Goal: Transaction & Acquisition: Purchase product/service

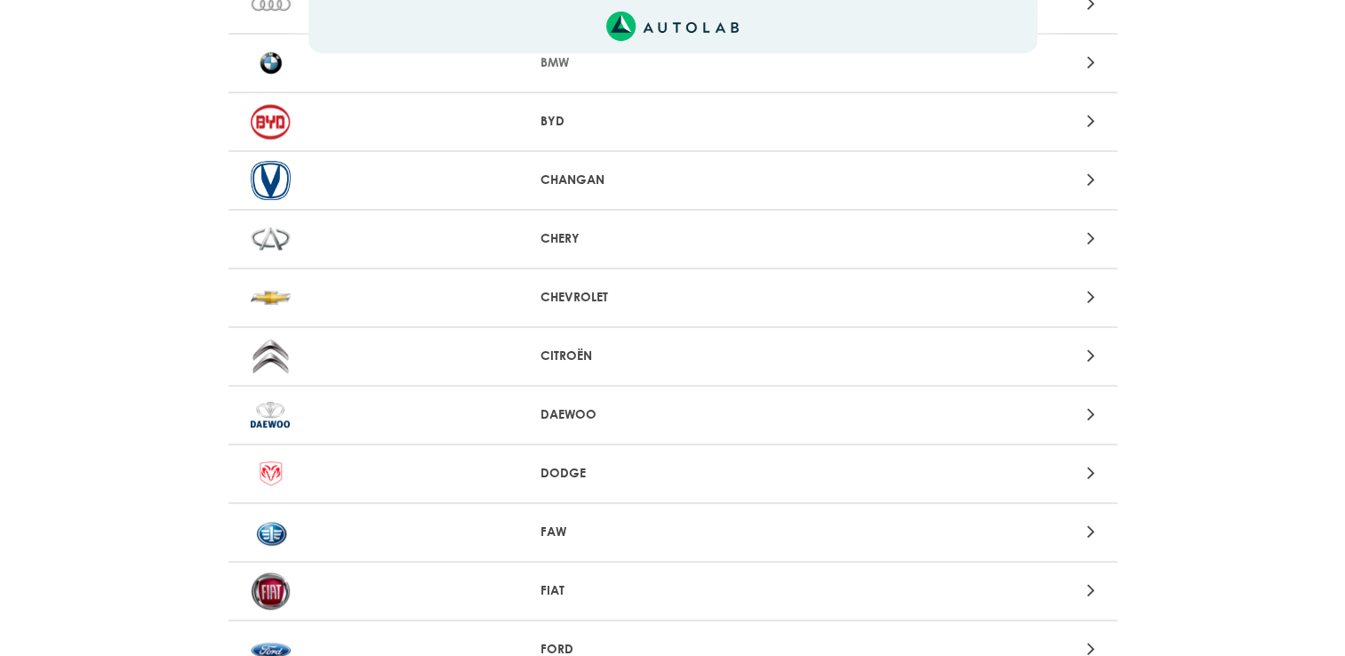
scroll to position [299, 0]
click at [590, 292] on div "Aquí, puedes modificar la ciudad. OK .aex,.bex{fill:none!important;stroke:#50c4…" at bounding box center [672, 29] width 1345 height 656
click at [1095, 290] on div at bounding box center [963, 296] width 291 height 24
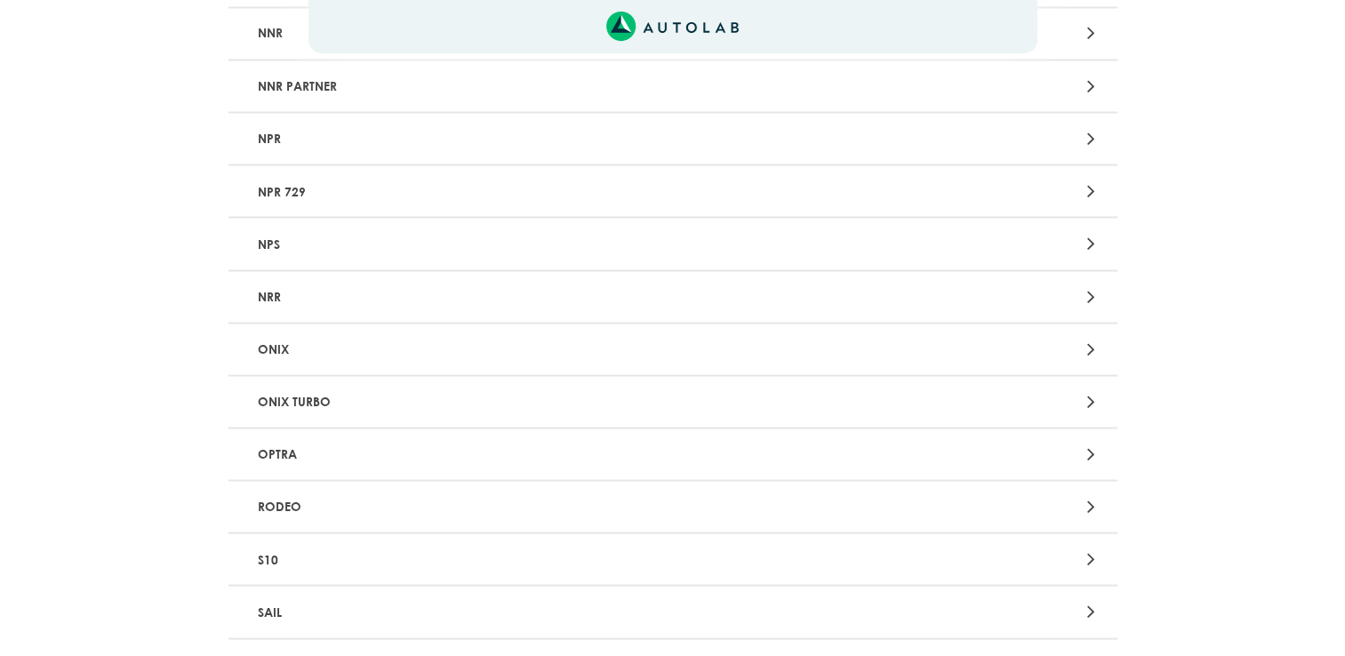
scroll to position [3316, 0]
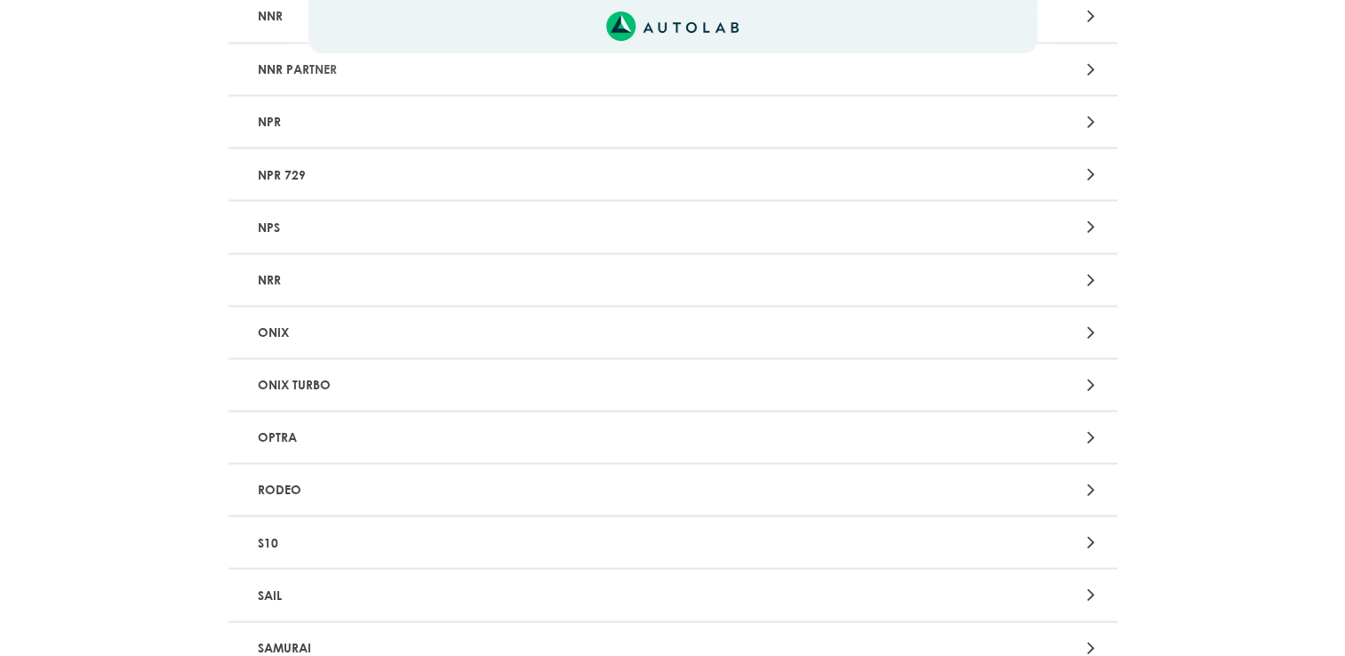
click at [1063, 372] on div at bounding box center [963, 384] width 291 height 24
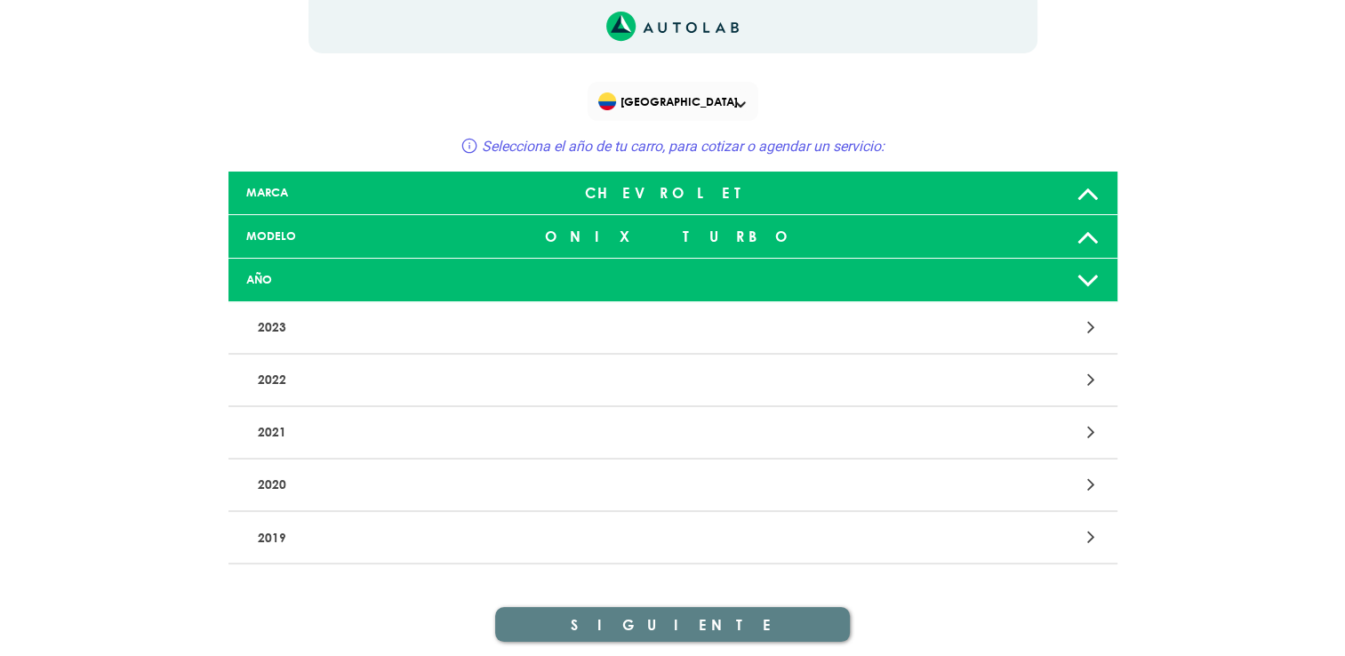
click at [1027, 386] on div at bounding box center [963, 380] width 291 height 24
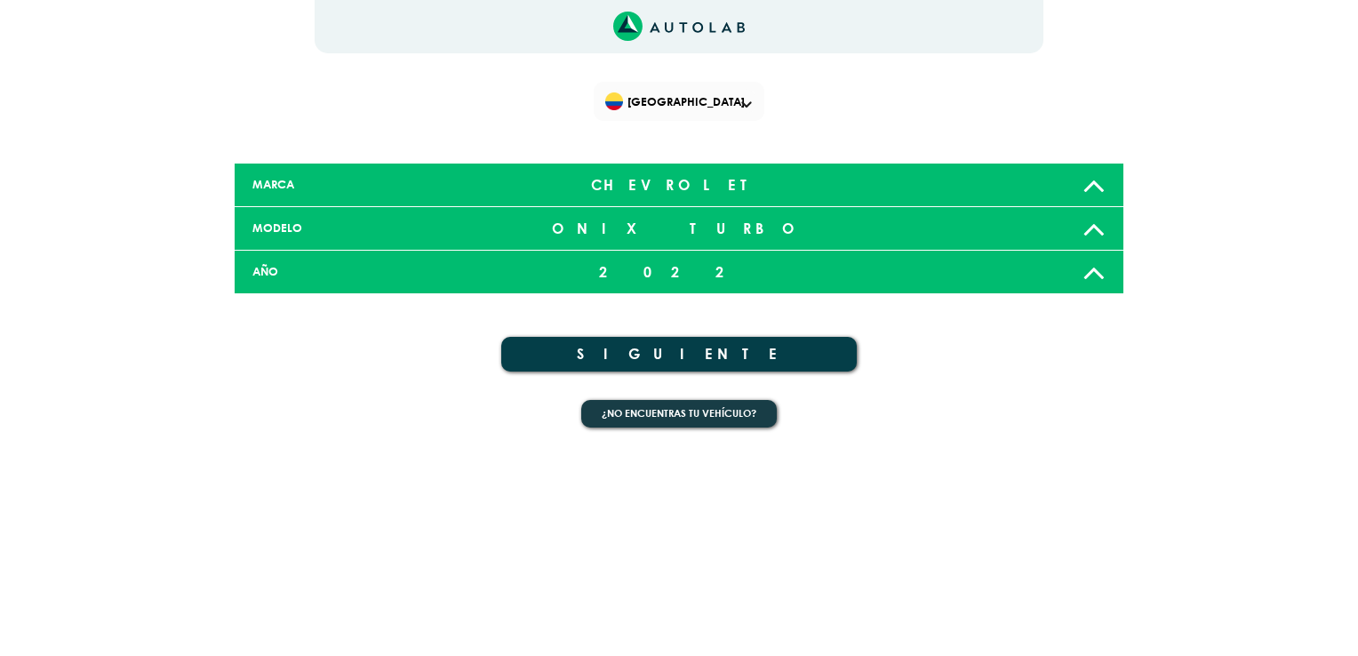
click at [666, 353] on button "SIGUIENTE" at bounding box center [679, 354] width 356 height 35
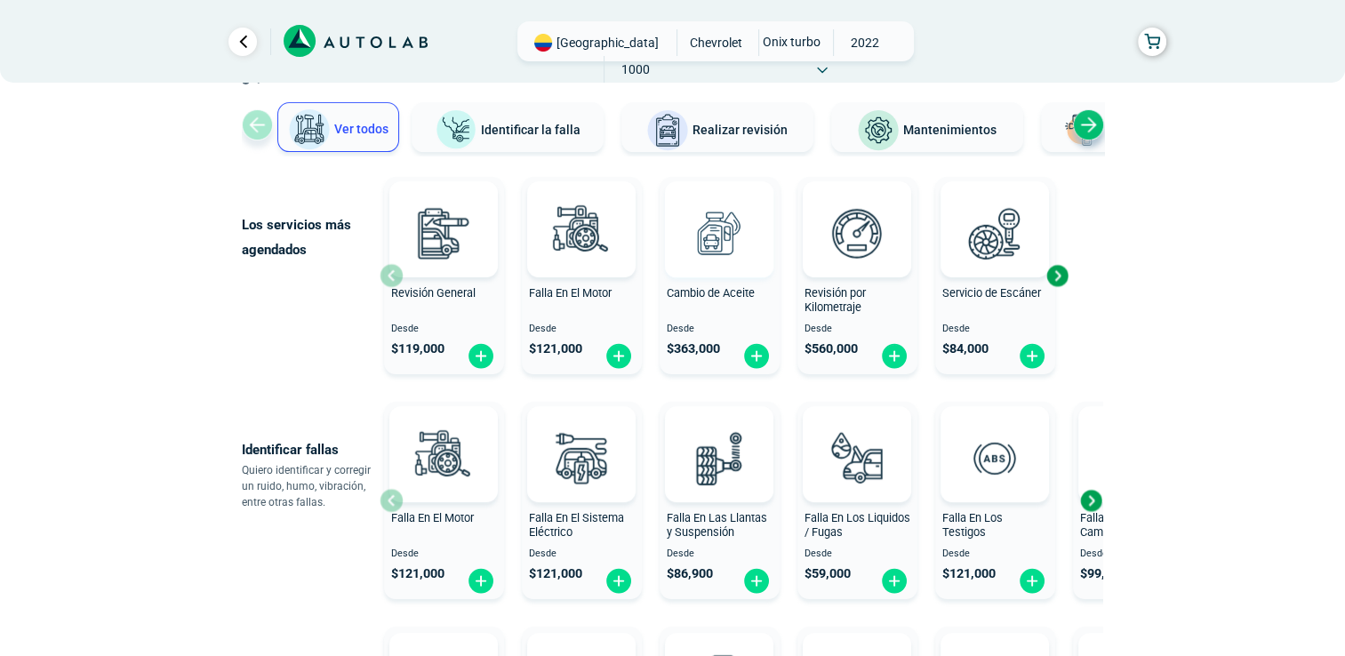
scroll to position [117, 0]
click at [893, 52] on div "[GEOGRAPHIC_DATA] CHEVROLET ONIX TURBO 2022 1000" at bounding box center [715, 41] width 396 height 40
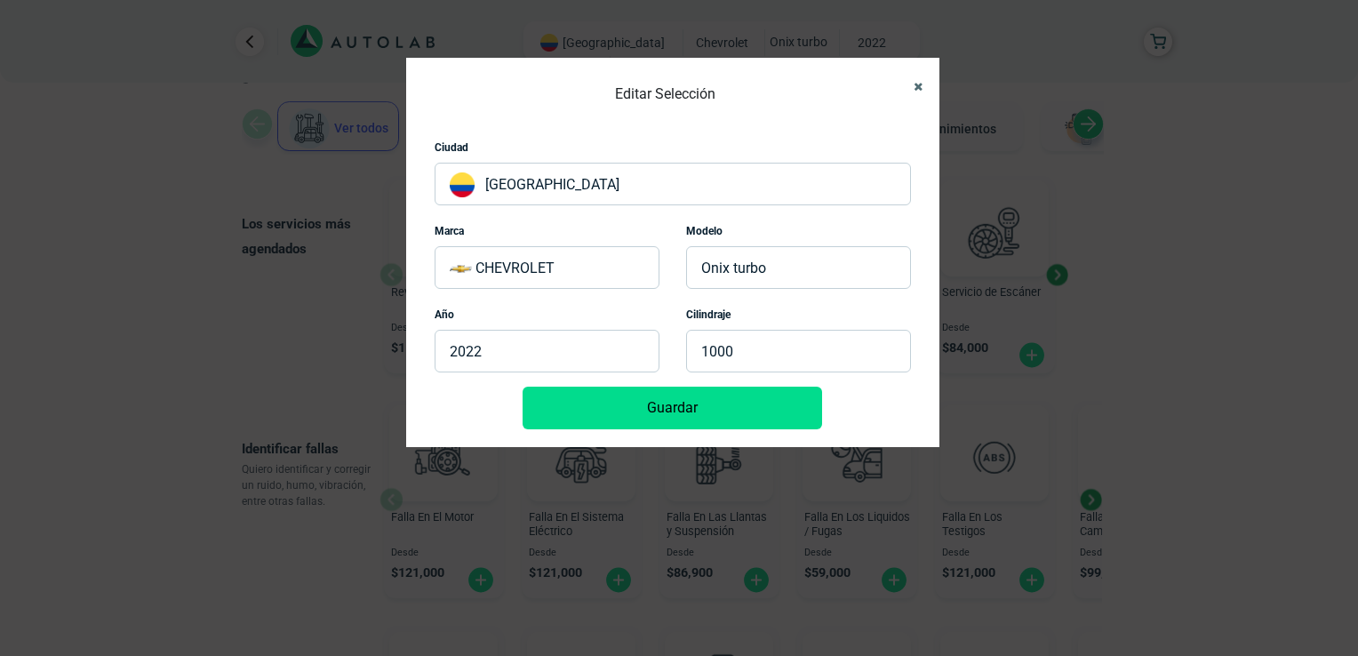
click at [918, 81] on icon "Close" at bounding box center [918, 87] width 9 height 12
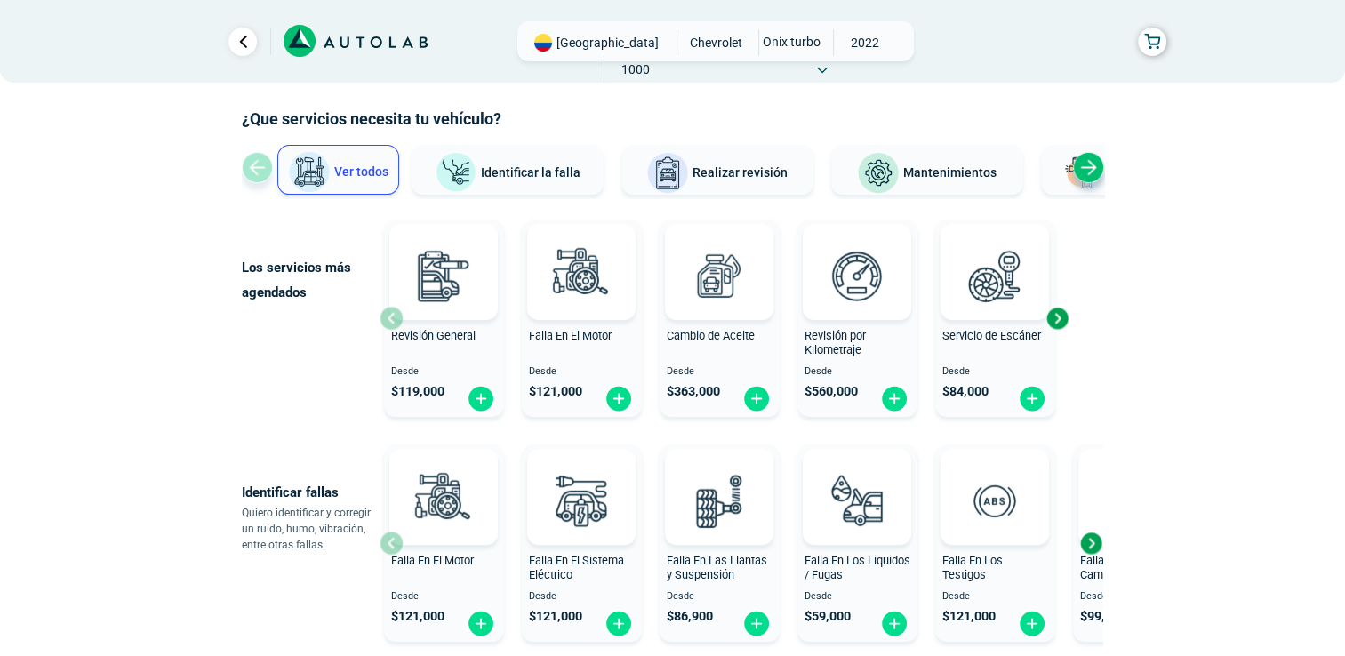
scroll to position [78, 0]
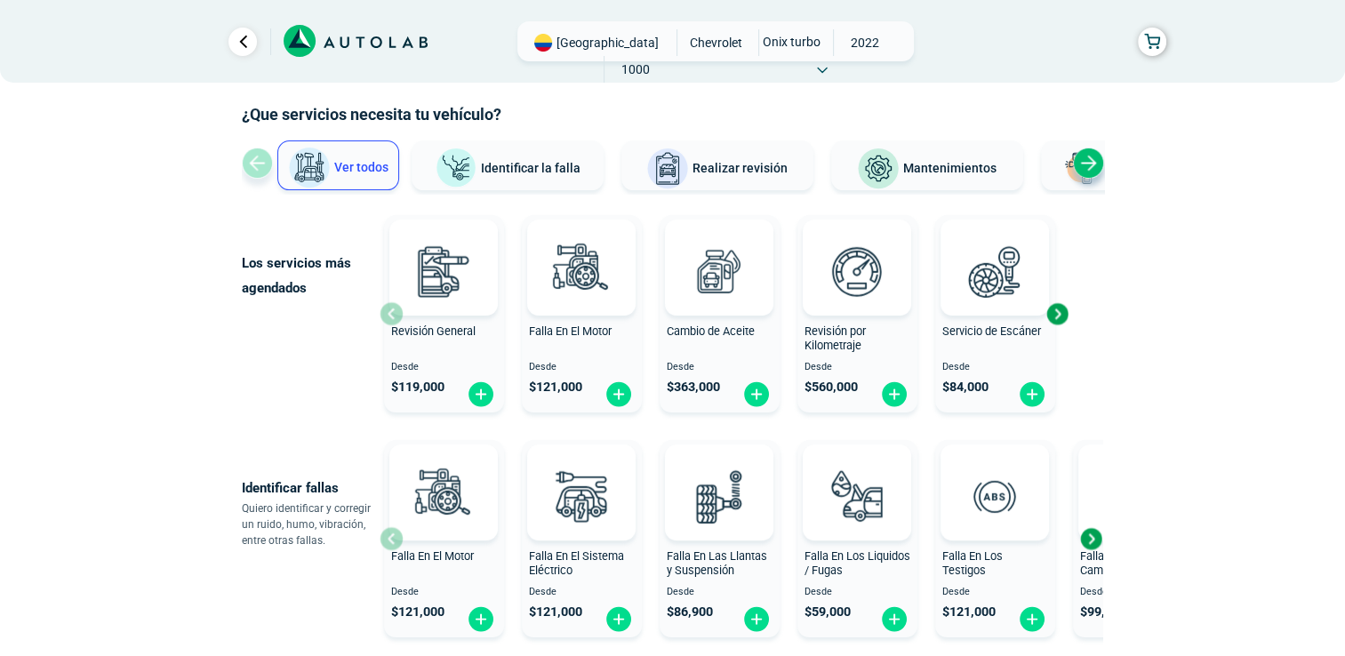
click at [985, 161] on span "Mantenimientos" at bounding box center [949, 168] width 93 height 14
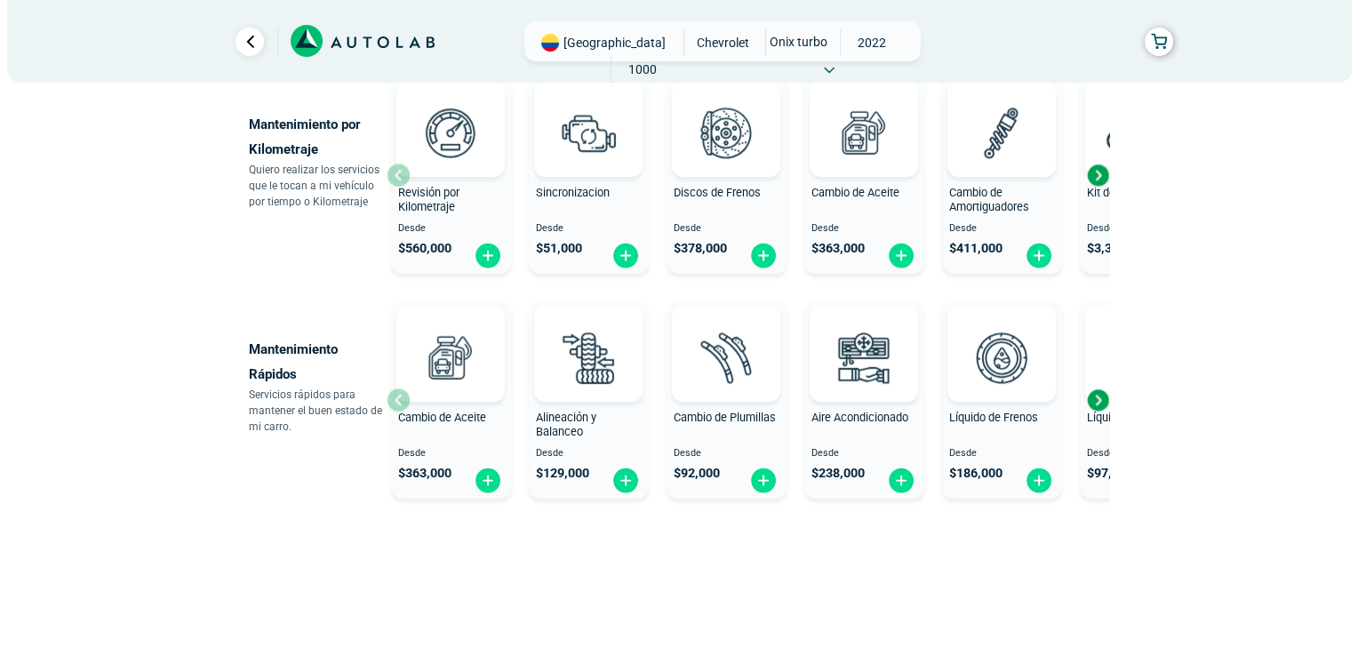
scroll to position [217, 0]
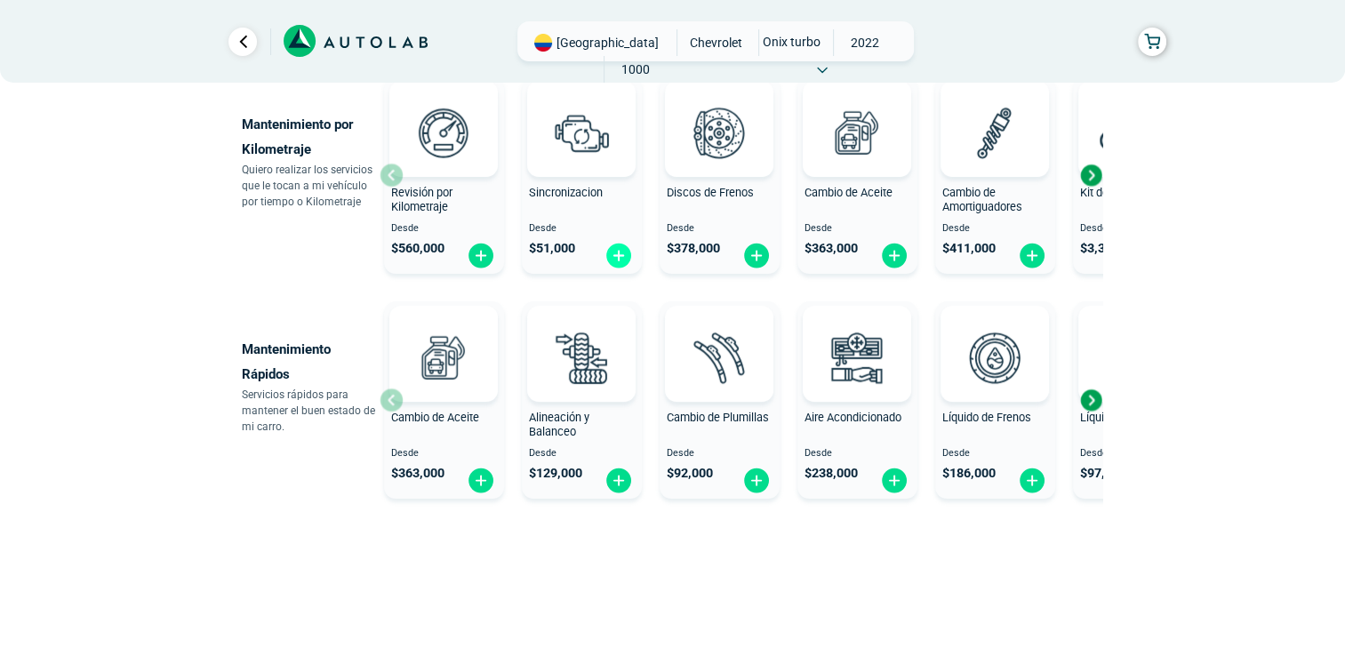
click at [619, 251] on img at bounding box center [618, 256] width 28 height 28
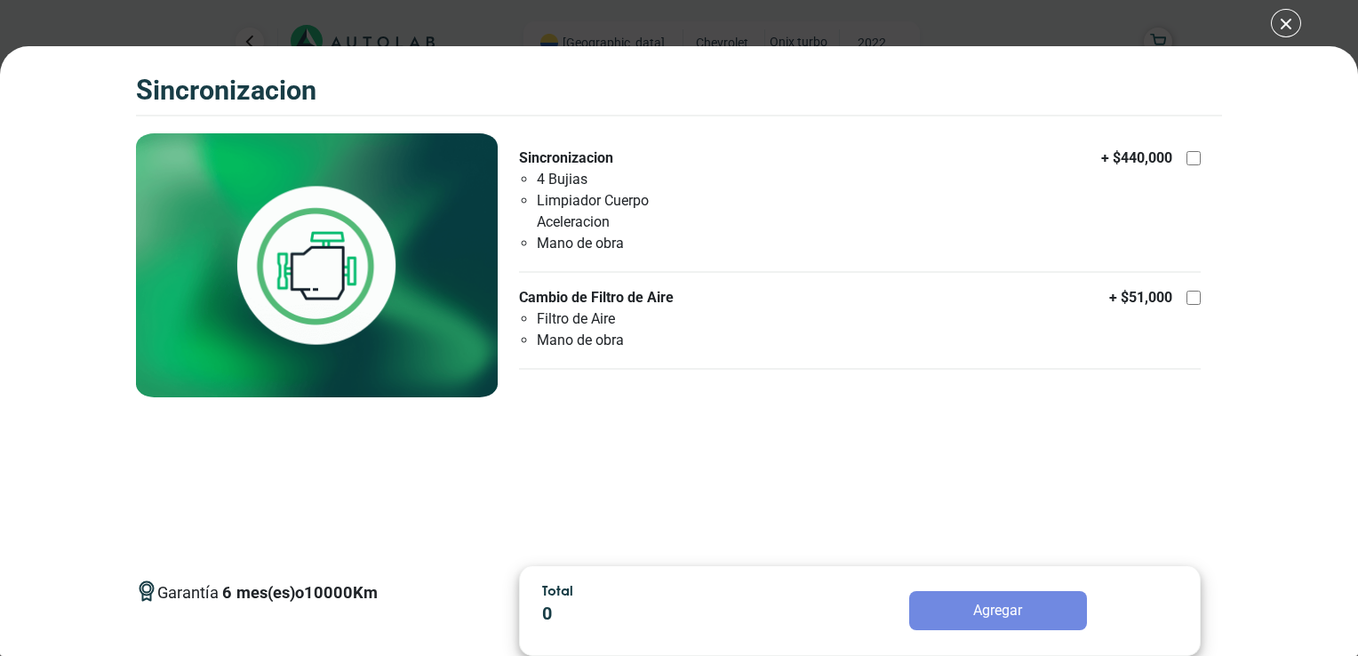
click at [1287, 24] on div "SINCRONIZACION SINCRONIZACION Garantía 6 10000 Km" at bounding box center [679, 328] width 1358 height 656
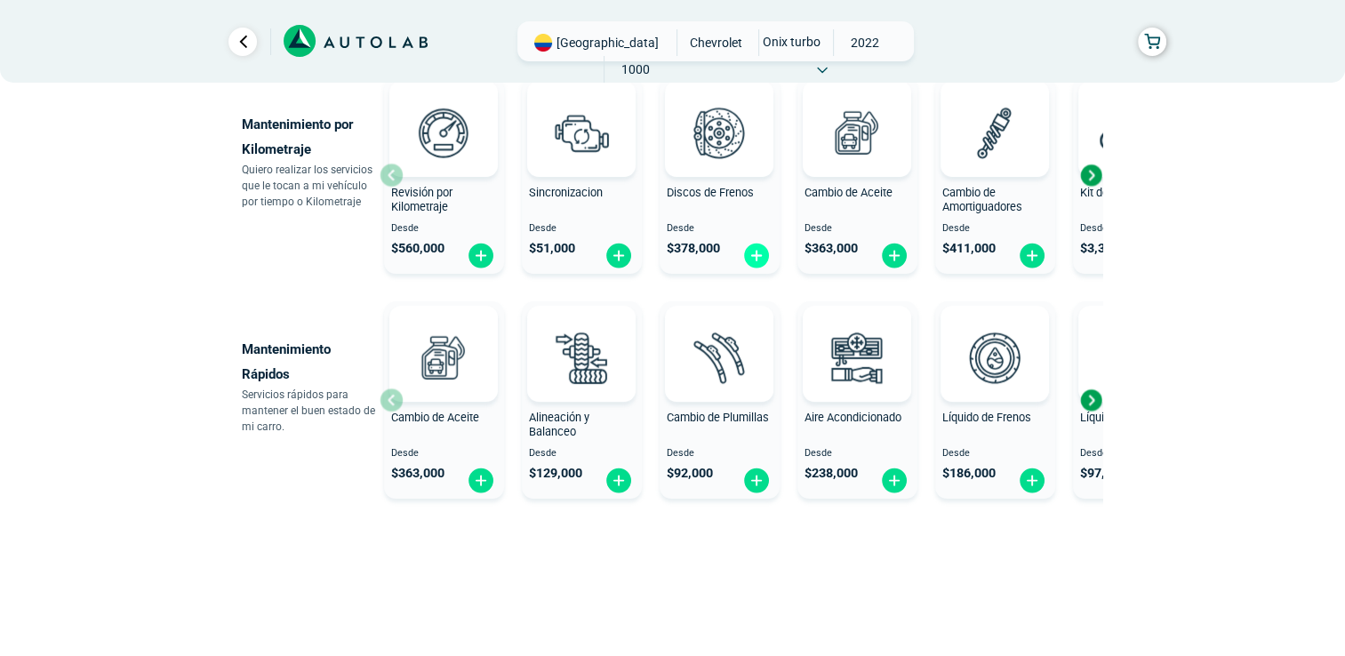
click at [755, 260] on img at bounding box center [756, 256] width 28 height 28
click at [729, 186] on span "Discos de Frenos" at bounding box center [710, 192] width 87 height 13
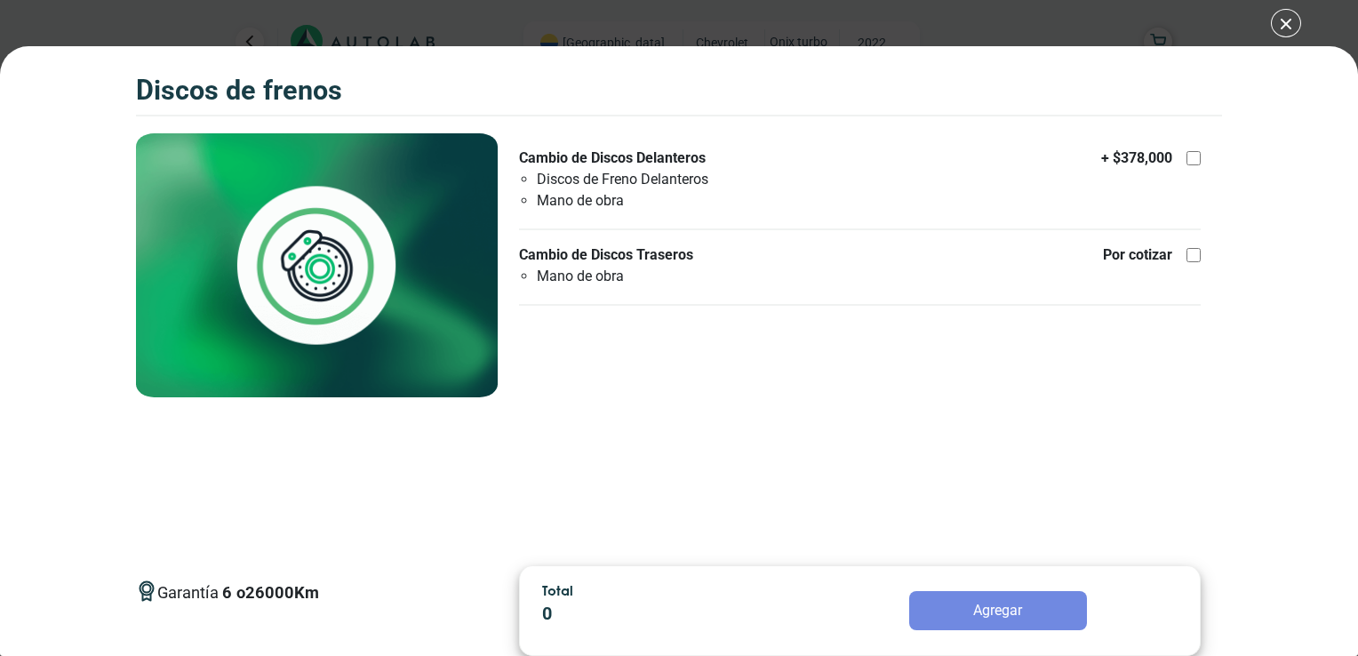
click at [1283, 25] on div "Discos de Frenos Discos de Frenos Garantía 6 26000 Km" at bounding box center [679, 328] width 1358 height 656
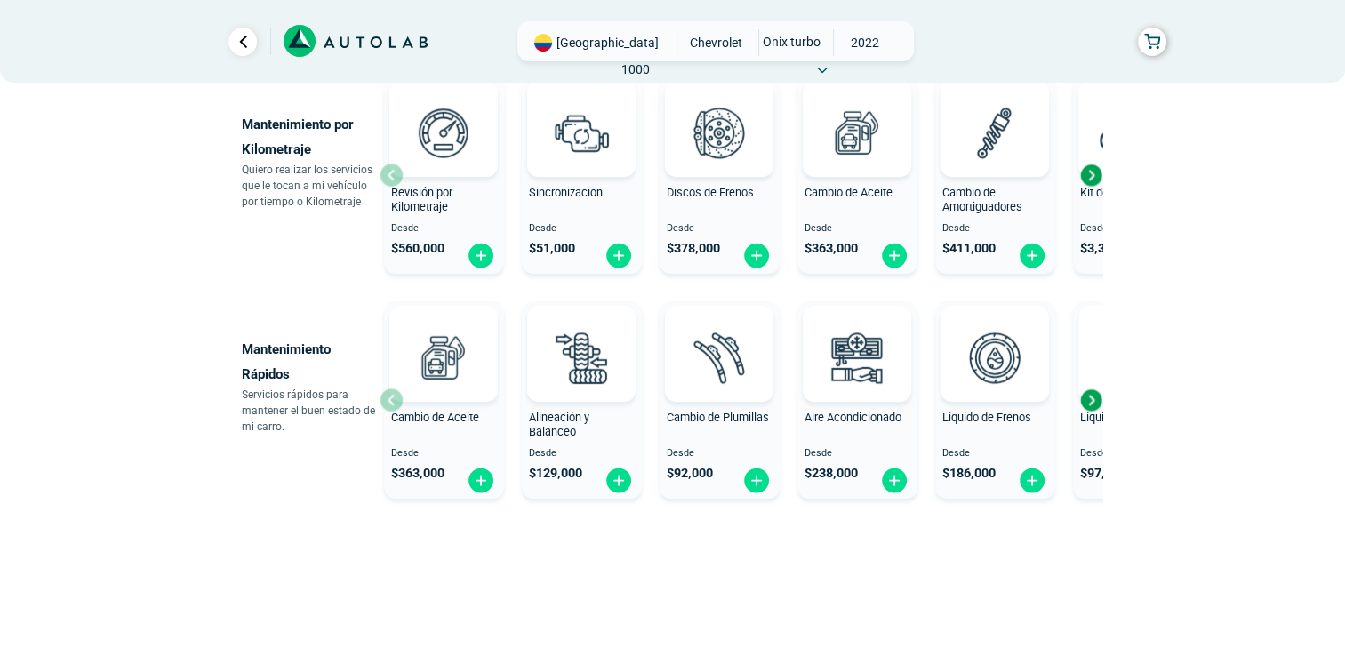
click at [896, 224] on span "Desde" at bounding box center [857, 229] width 106 height 12
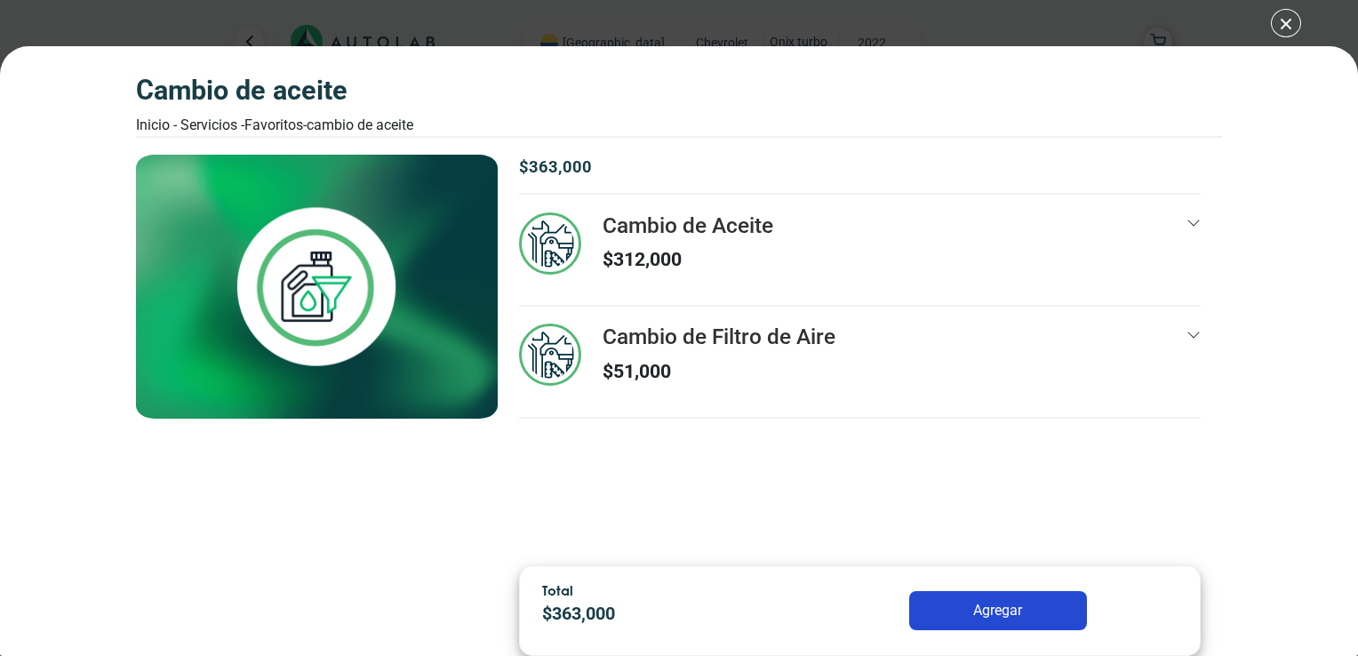
click at [1193, 222] on icon at bounding box center [1193, 223] width 14 height 14
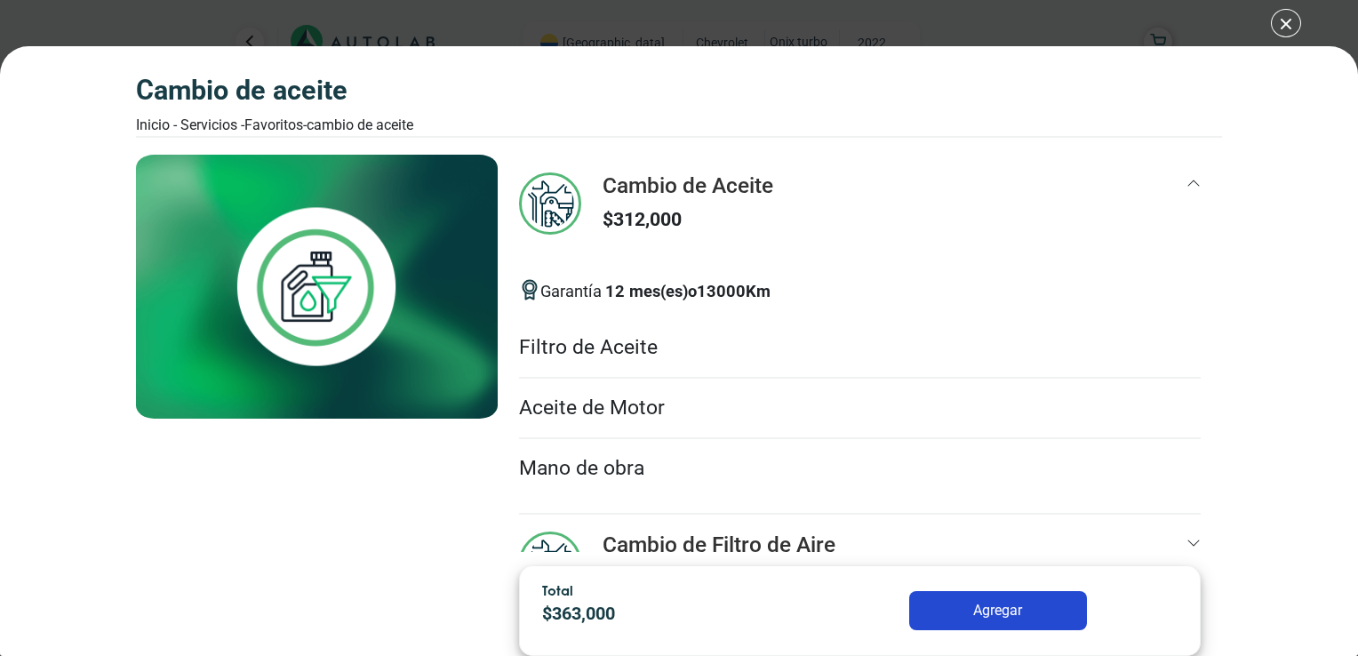
scroll to position [4, 0]
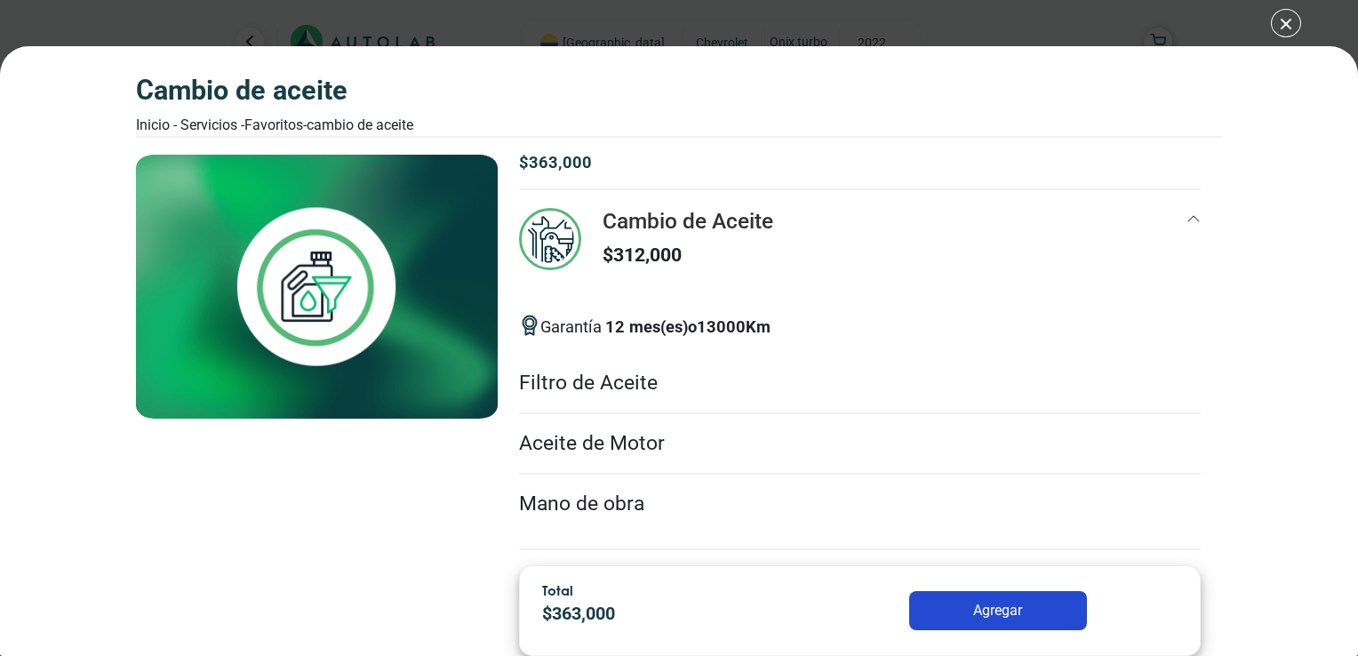
click at [1188, 219] on div "$ 363,000 Cambio de Aceite $ 312,000 12 13000 Km" at bounding box center [860, 353] width 724 height 397
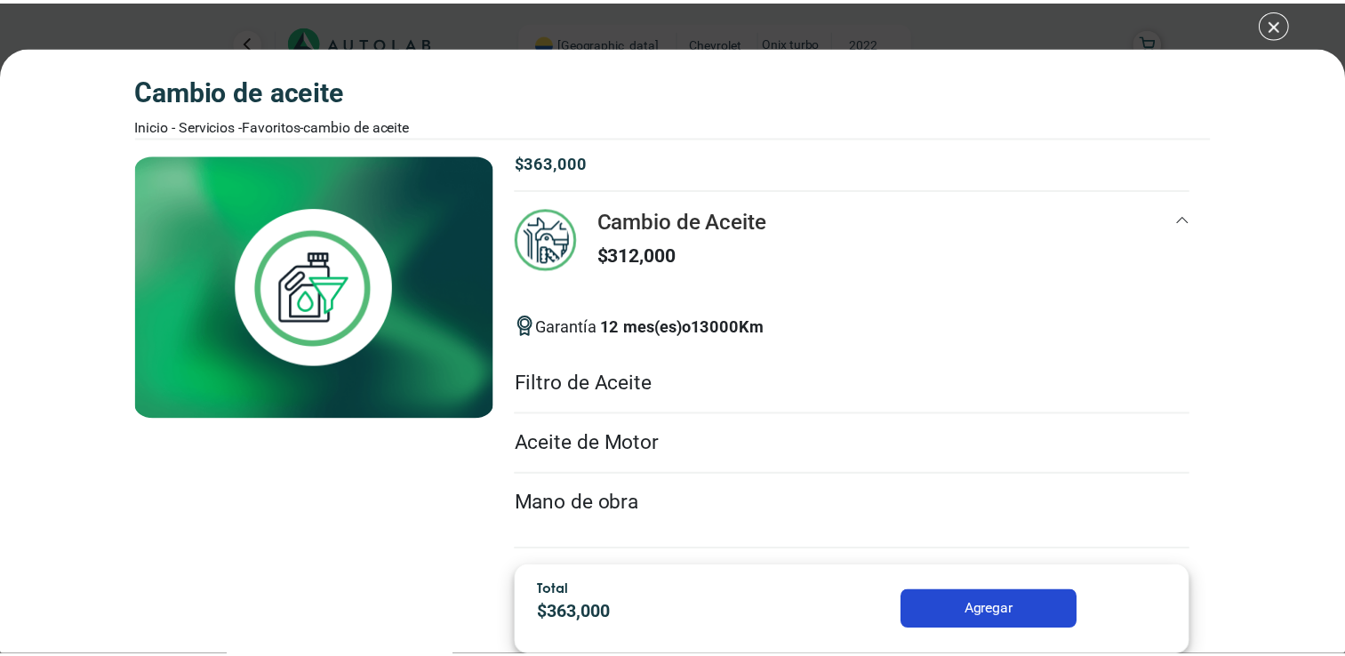
scroll to position [0, 0]
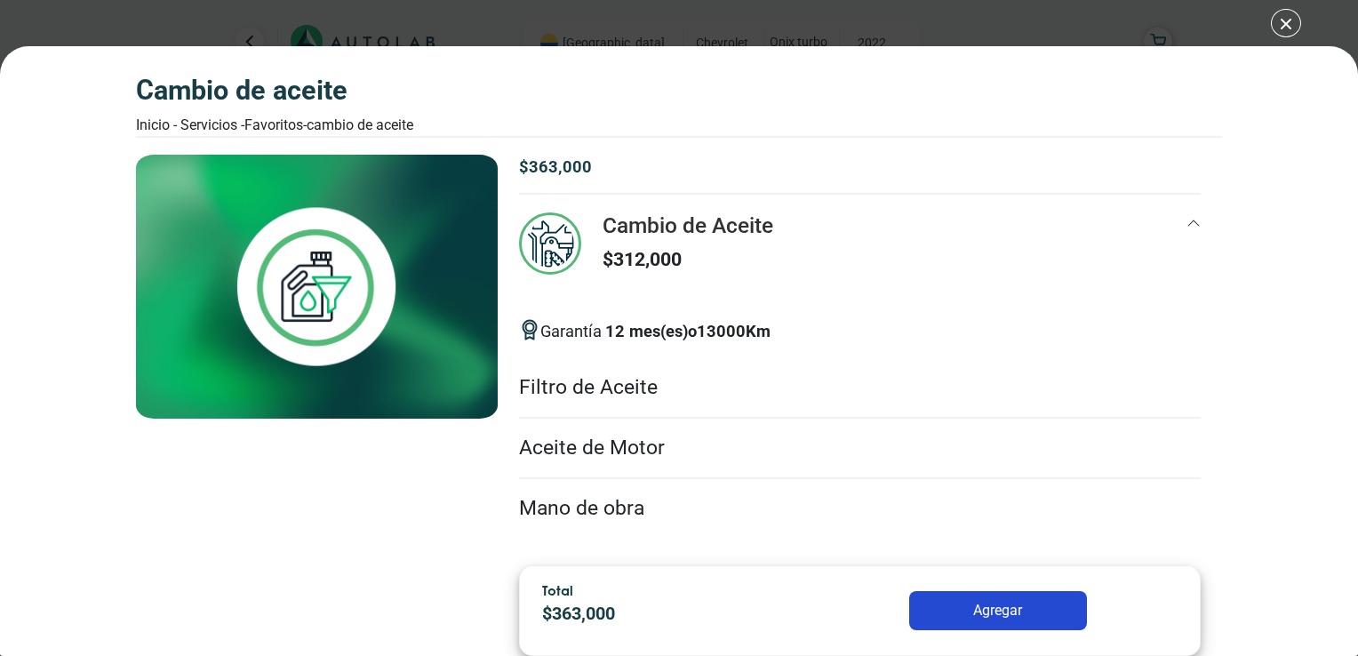
click at [1188, 222] on icon at bounding box center [1194, 223] width 12 height 6
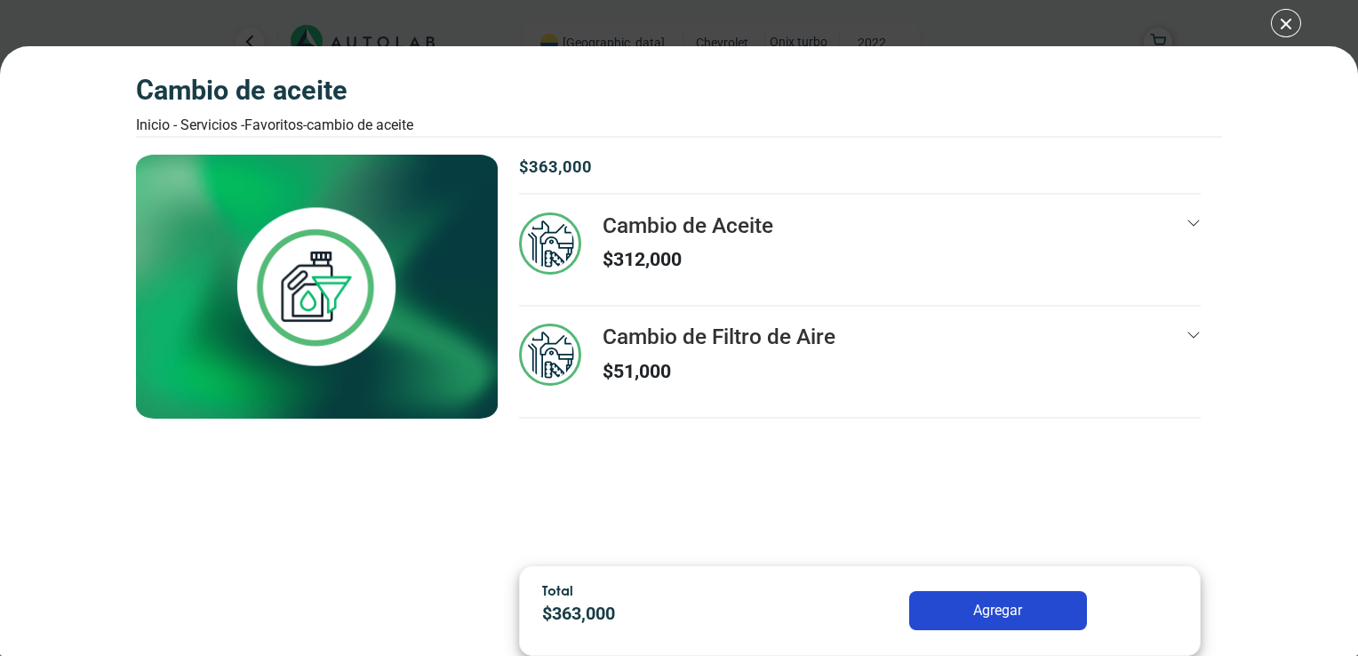
click at [963, 624] on button "Agregar" at bounding box center [998, 610] width 178 height 39
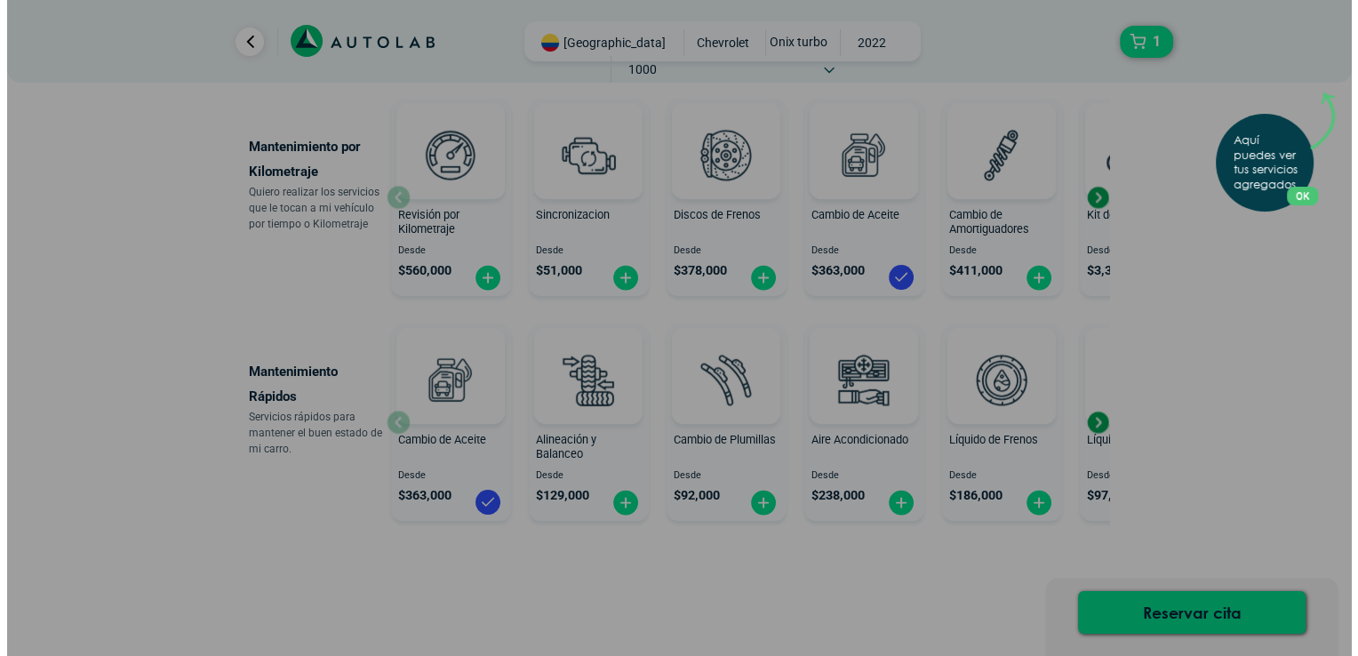
scroll to position [192, 0]
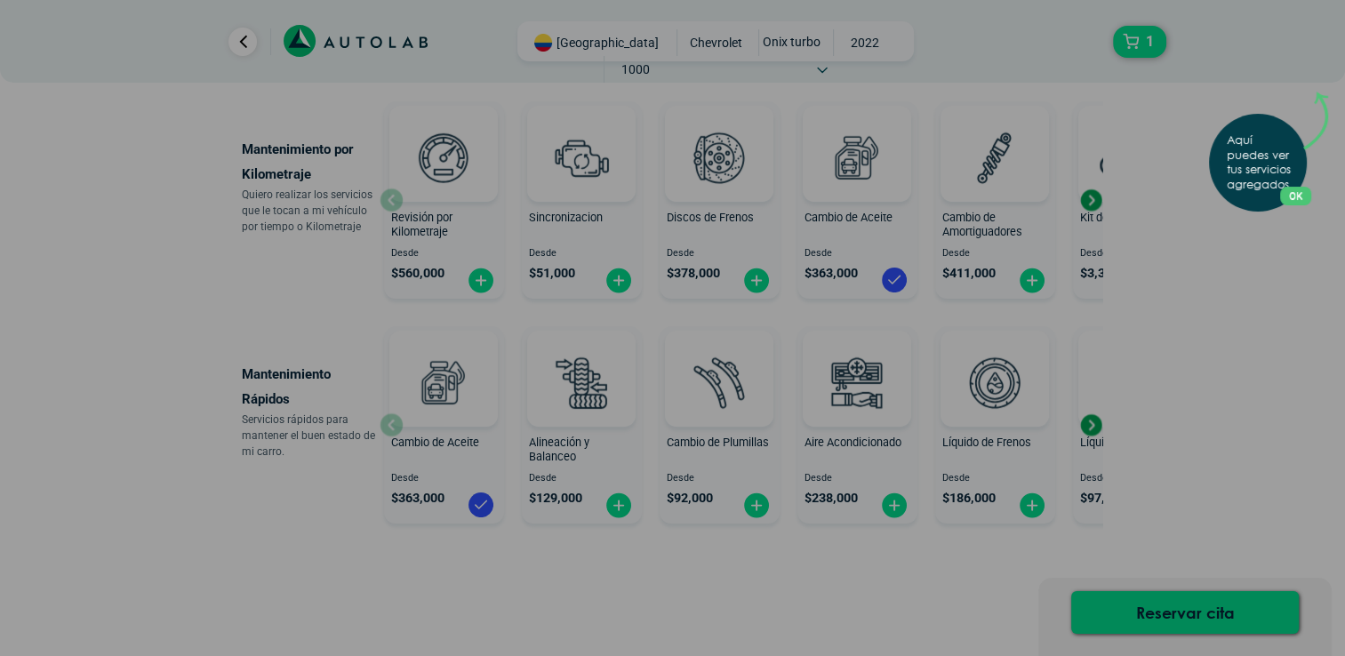
click at [1091, 194] on div "Aquí puedes ver tus servicios agregados. OK .aex,.bex{fill:none!important;strok…" at bounding box center [672, 328] width 1345 height 656
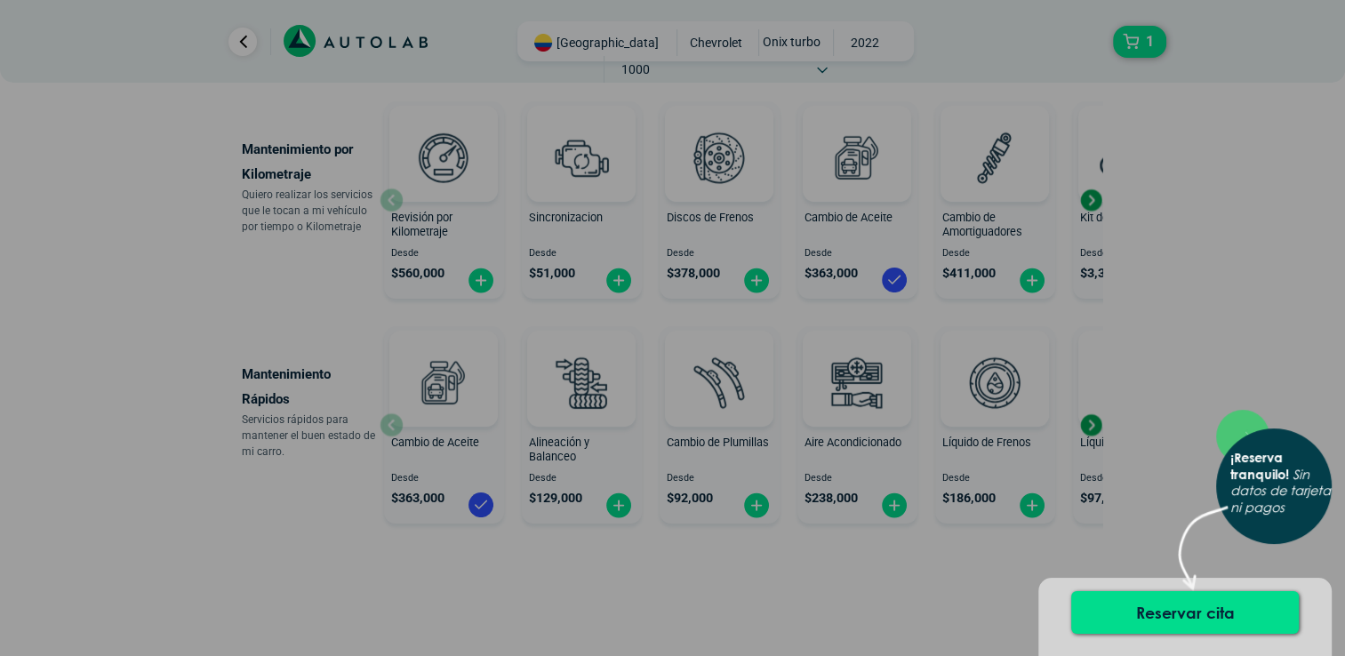
click at [1091, 194] on div "× ¡Reserva tranquilo! Sin datos de tarjeta ni pagos" at bounding box center [672, 328] width 1345 height 656
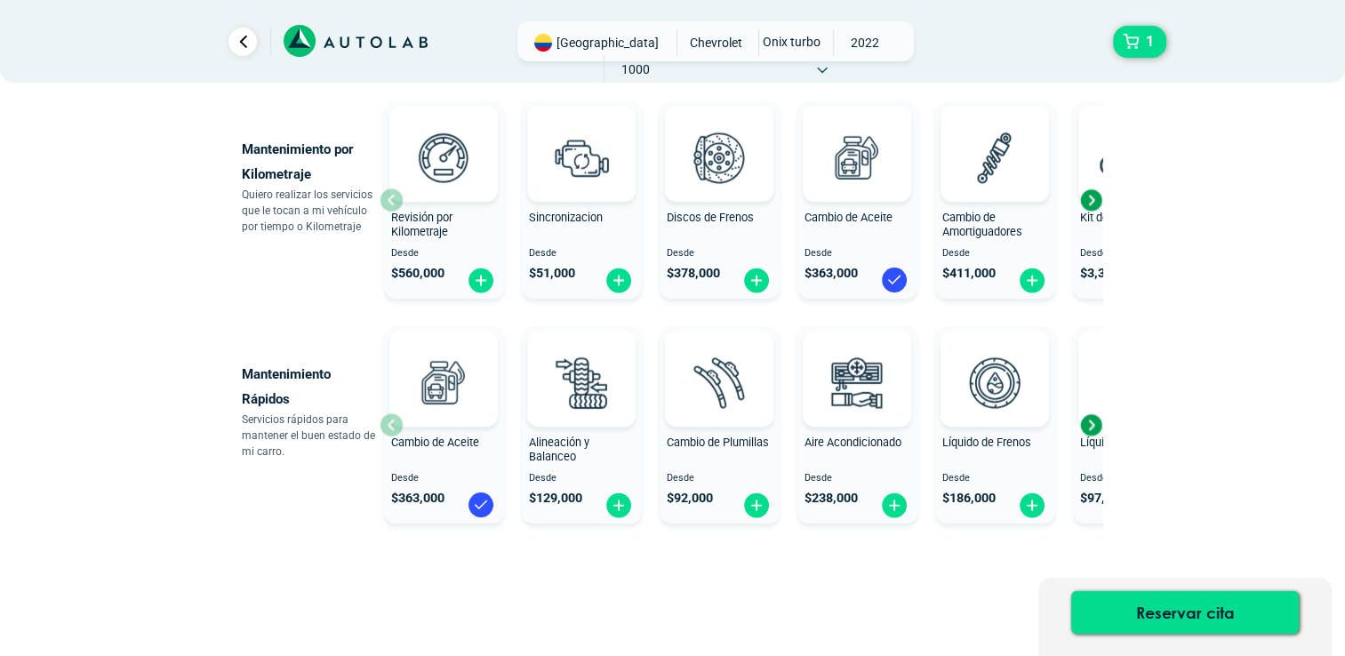
click at [1091, 203] on div "Next slide" at bounding box center [1090, 200] width 27 height 27
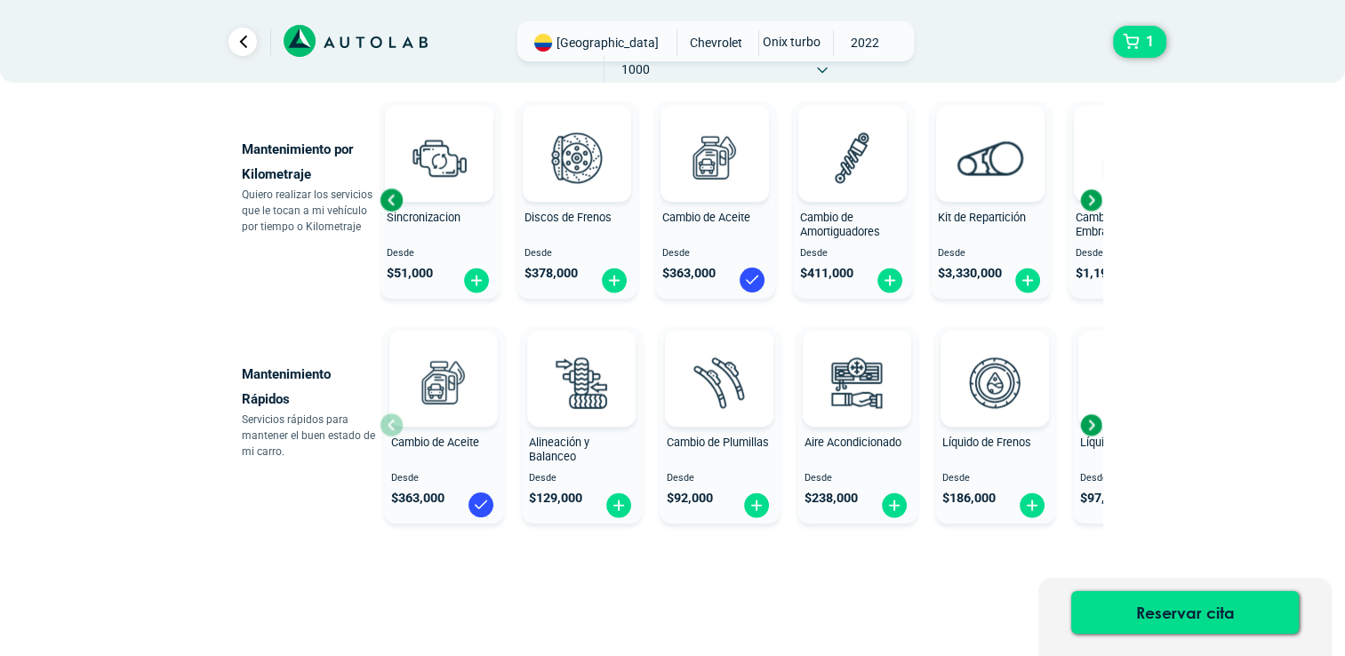
click at [1091, 203] on div "Next slide" at bounding box center [1090, 200] width 27 height 27
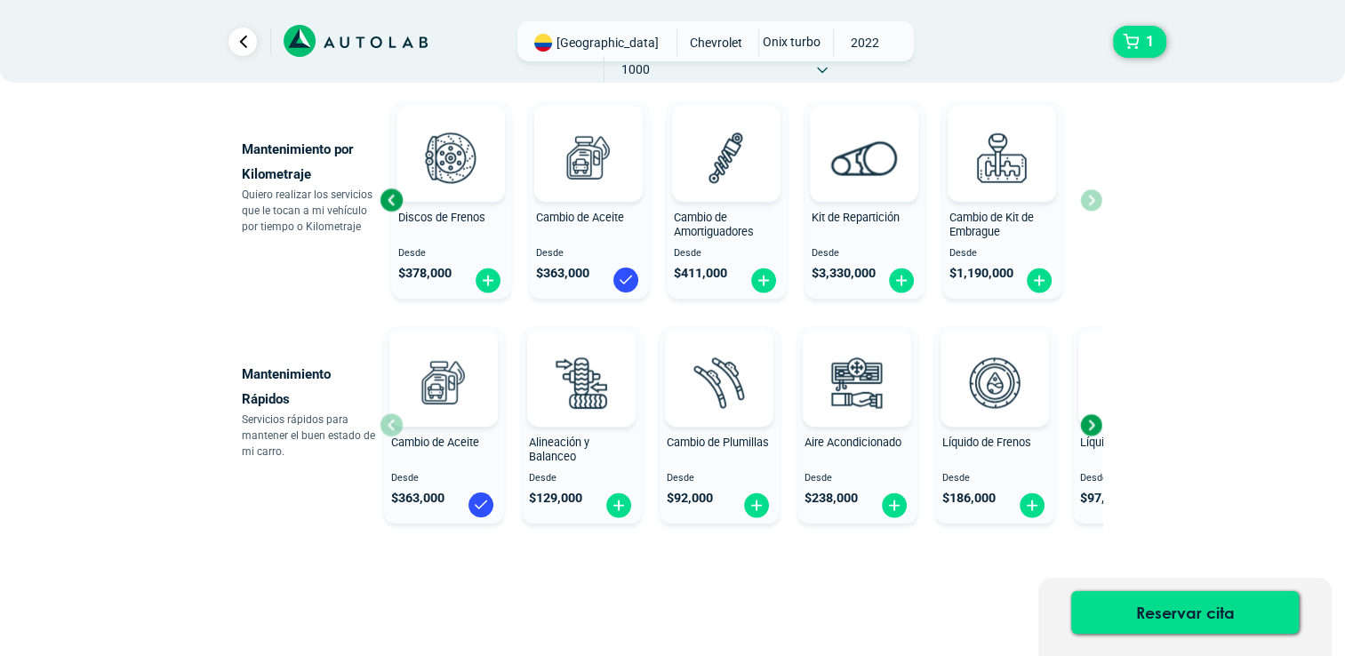
click at [1091, 203] on div "Revisión por Kilometraje Desde $ 560,000 Sincronizacion Desde $ 51,000 Discos d…" at bounding box center [741, 200] width 723 height 212
click at [392, 194] on div "Previous slide" at bounding box center [391, 200] width 27 height 27
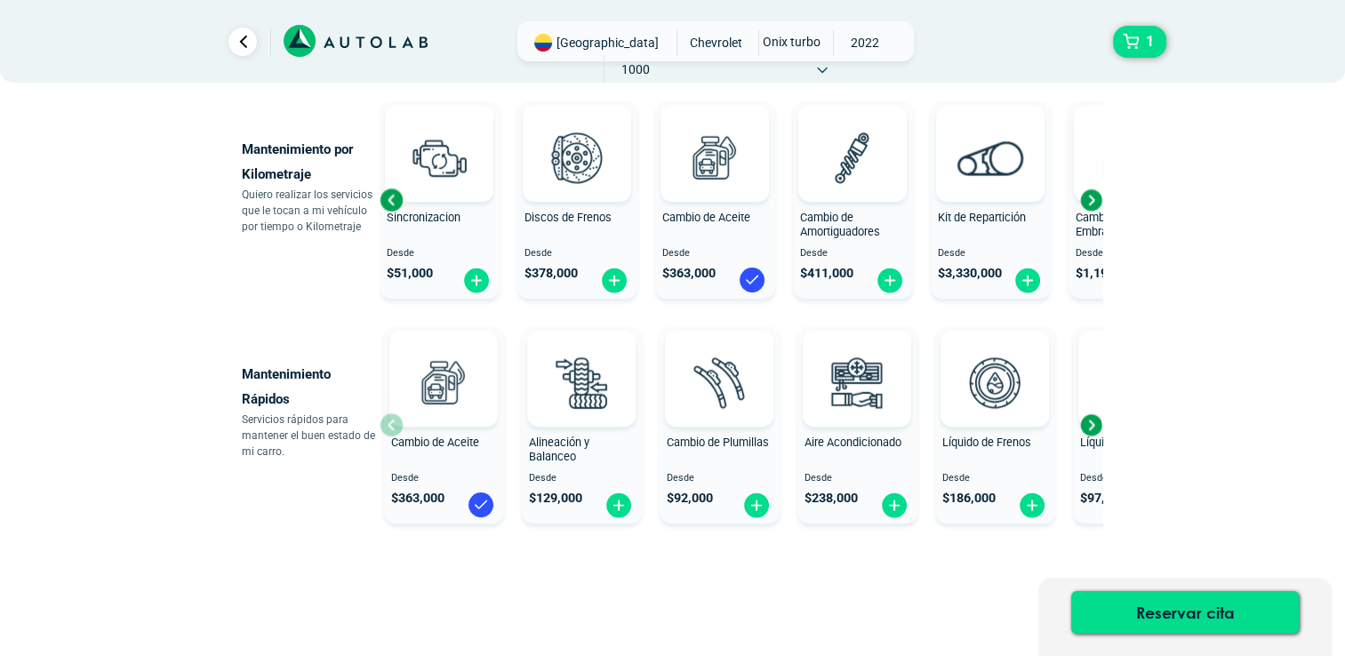
click at [392, 194] on div "Previous slide" at bounding box center [391, 200] width 27 height 27
click at [356, 194] on div at bounding box center [301, 154] width 108 height 96
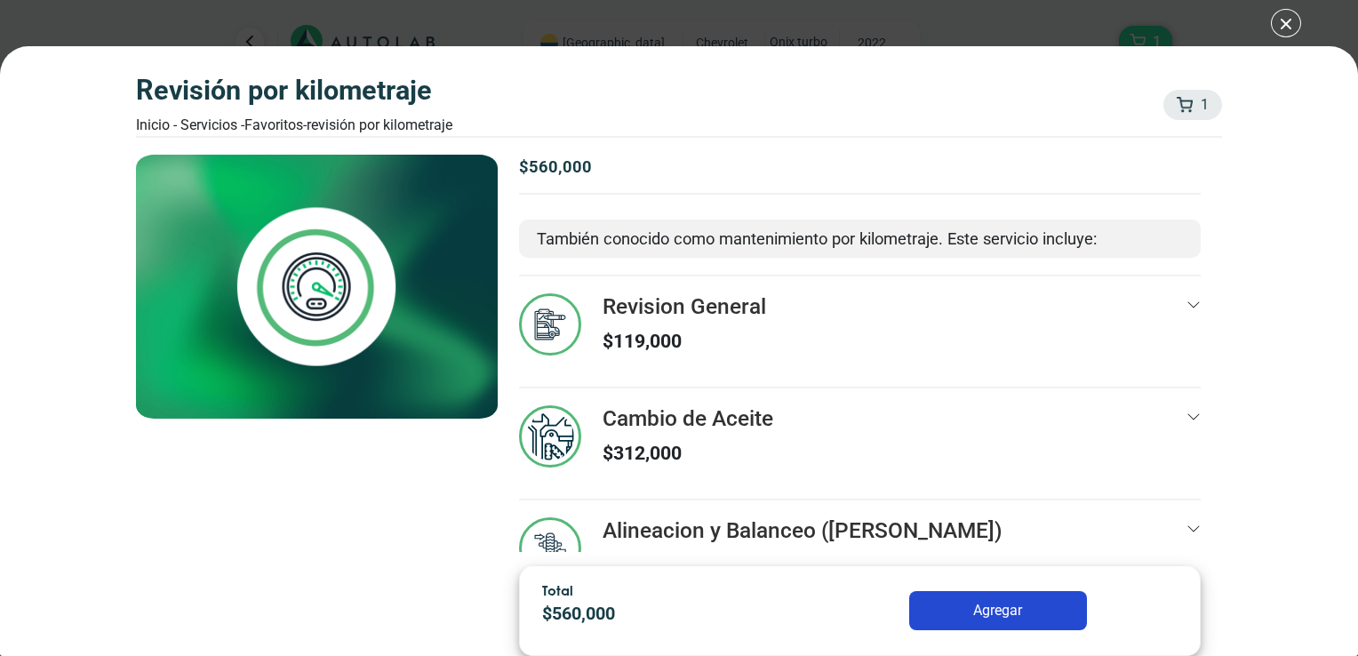
click at [392, 194] on img at bounding box center [317, 287] width 362 height 264
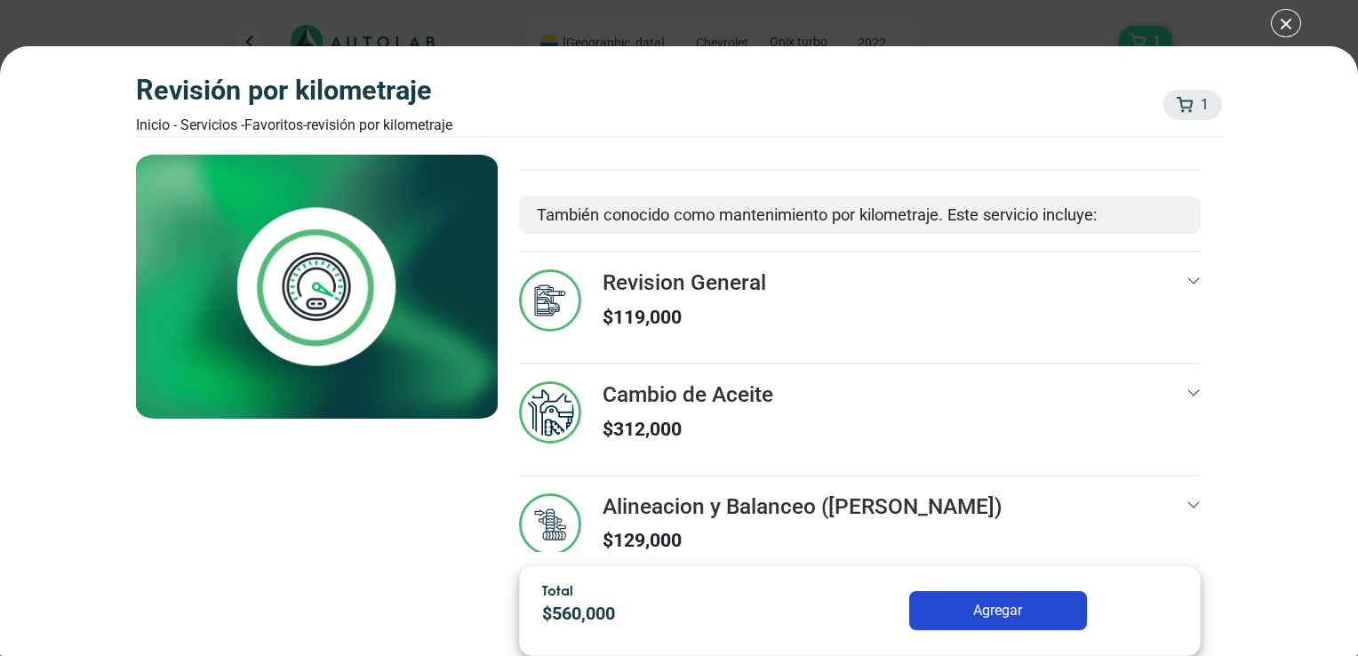
scroll to position [57, 0]
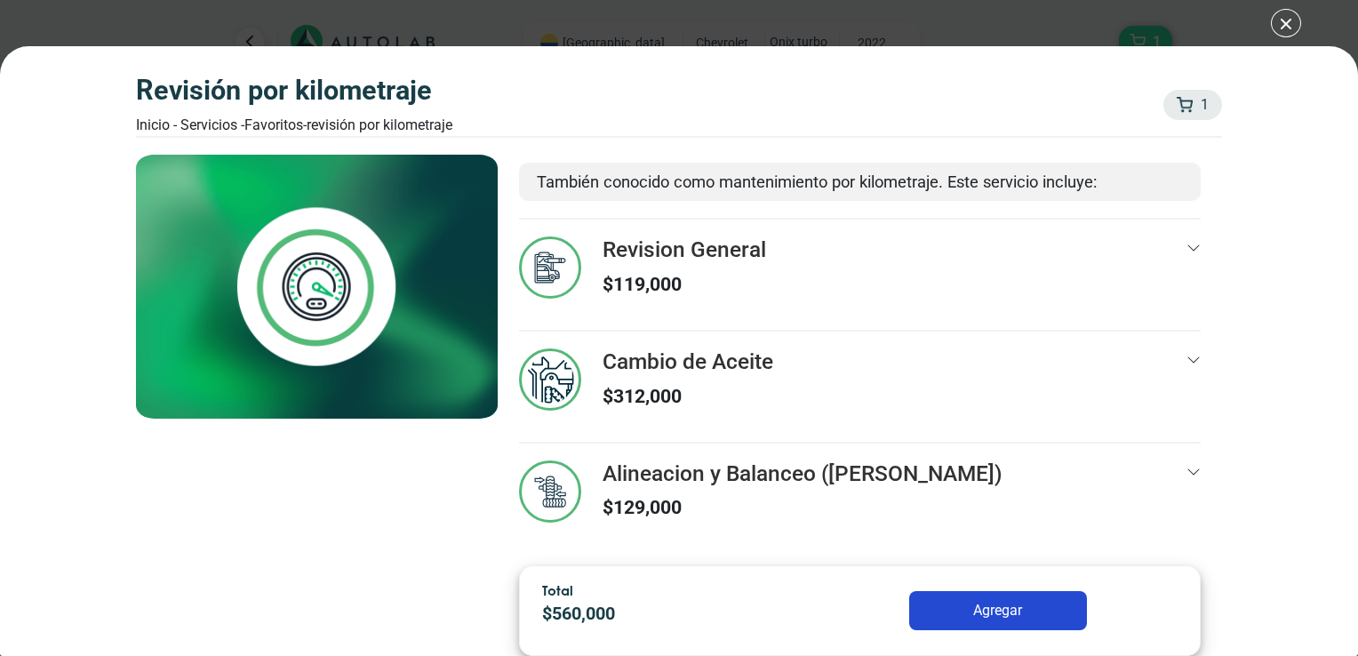
click at [1170, 252] on div "Revision General $ 119,000" at bounding box center [860, 282] width 682 height 93
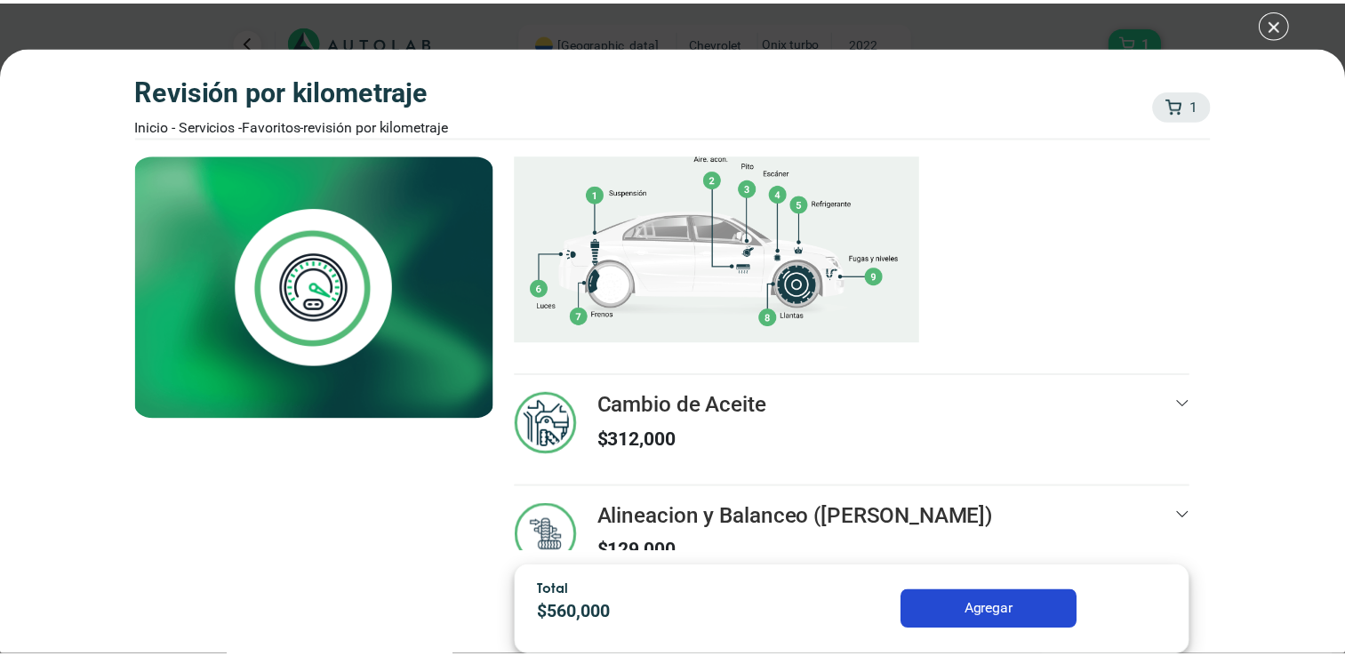
scroll to position [479, 0]
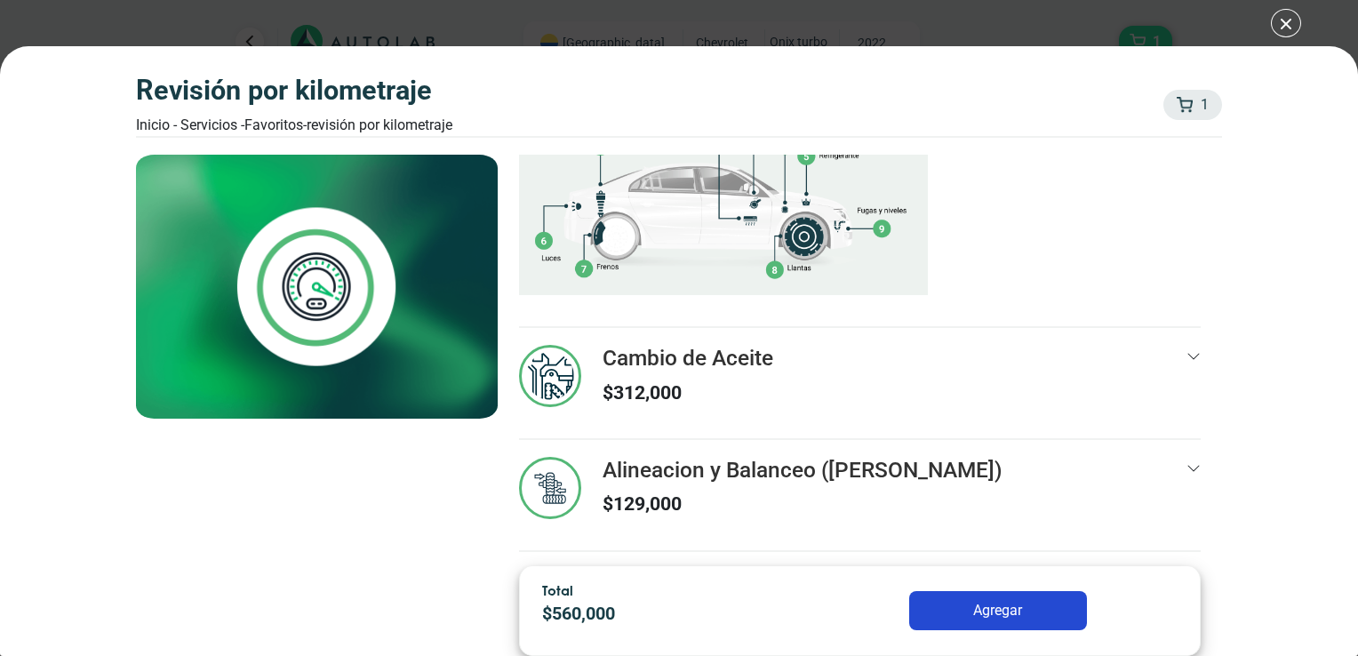
click at [1288, 23] on div "Revisión por Kilometraje Inicio - Servicios - Favoritos - Revisión por Kilometr…" at bounding box center [679, 328] width 1358 height 656
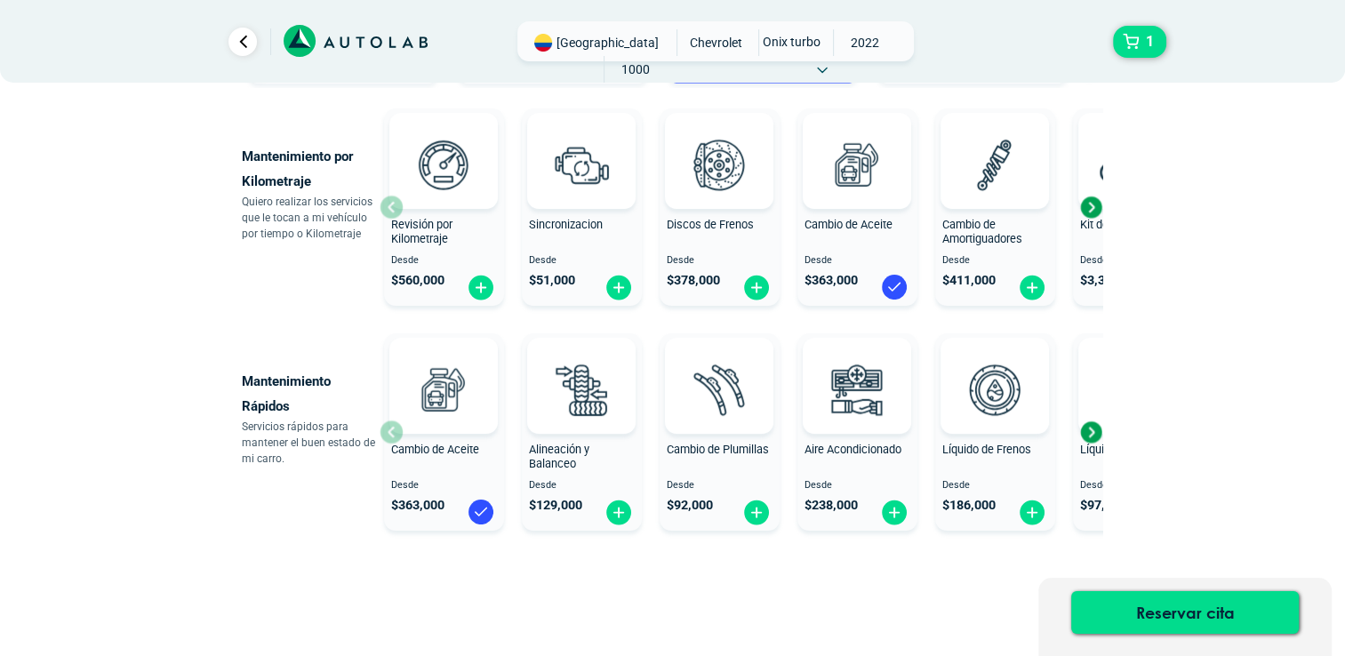
scroll to position [184, 0]
click at [1086, 201] on div "Next slide" at bounding box center [1090, 208] width 27 height 27
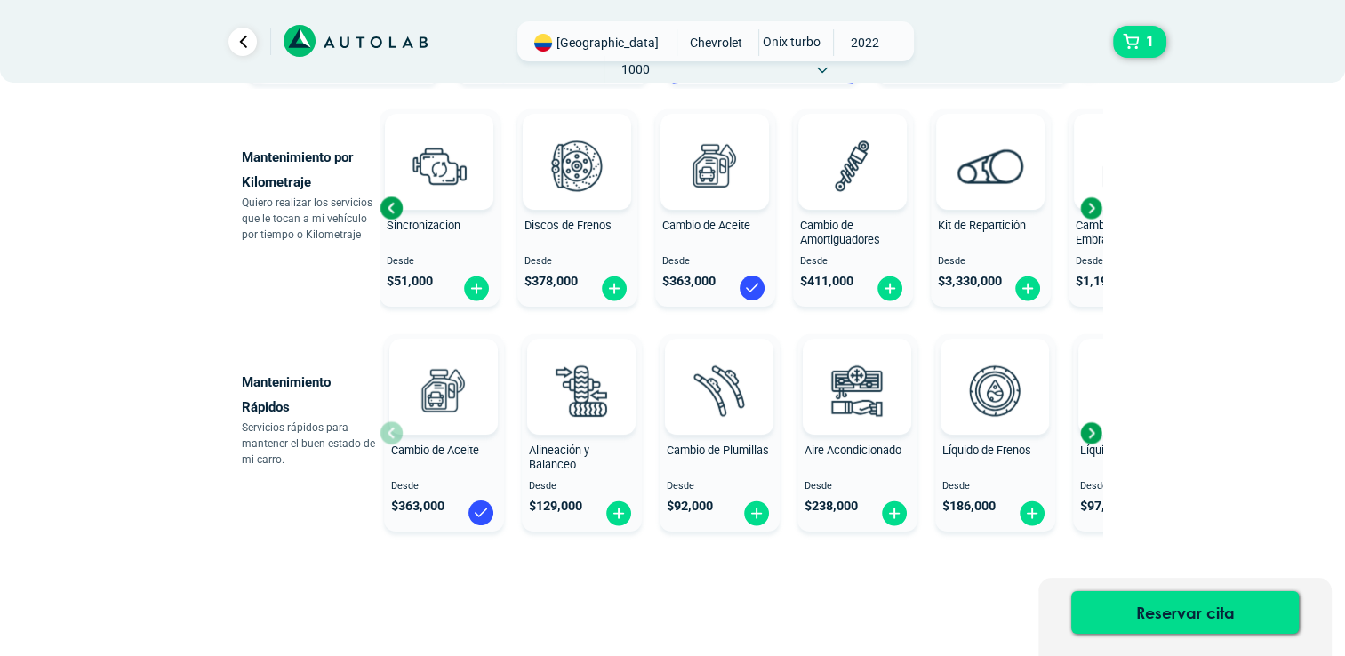
click at [1086, 201] on div "Next slide" at bounding box center [1090, 208] width 27 height 27
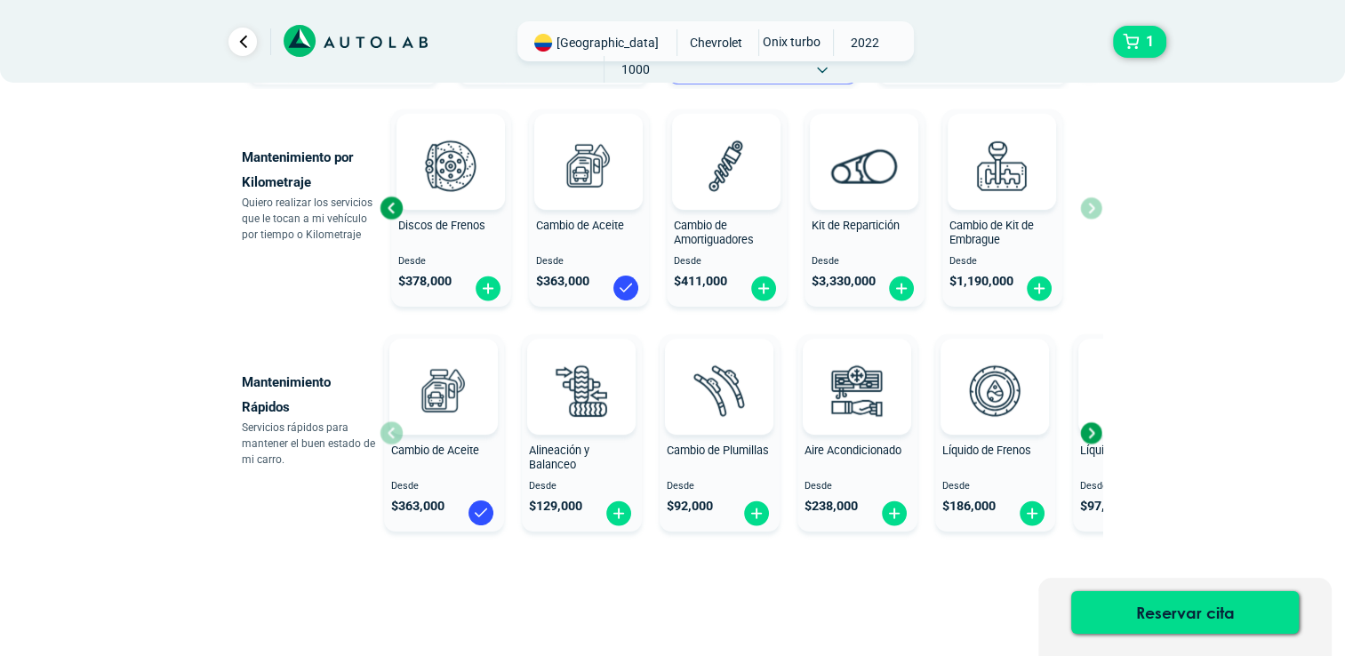
click at [1098, 440] on div "Next slide" at bounding box center [1090, 432] width 27 height 27
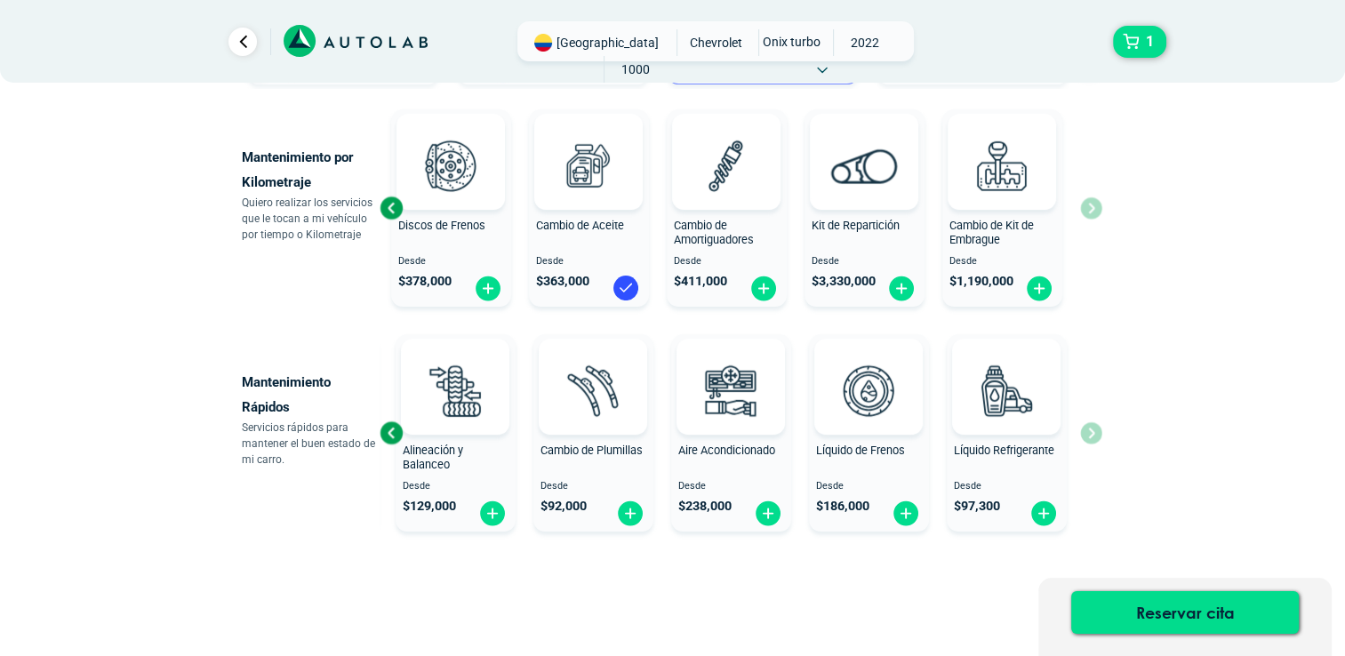
click at [1098, 440] on div "Cambio de Aceite Desde $ 363,000 Alineación y Balanceo Desde $ 129,000 Cambio d…" at bounding box center [741, 433] width 723 height 212
click at [629, 521] on img at bounding box center [630, 513] width 28 height 28
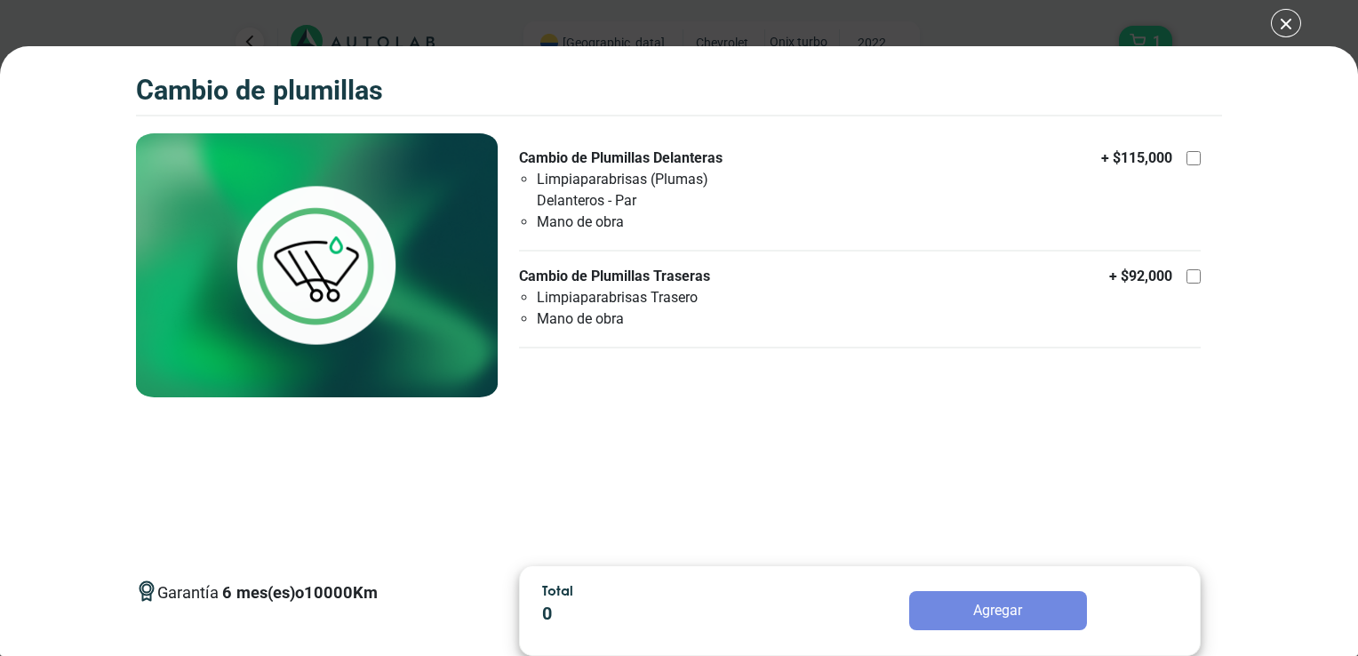
click at [1194, 158] on div at bounding box center [1193, 158] width 14 height 14
click at [1194, 158] on input "Cambio de Plumillas Delanteras Limpiaparabrisas (Plumas) Delanteros - Par Mano …" at bounding box center [1193, 158] width 14 height 14
checkbox input "true"
click at [980, 613] on button "Agregar" at bounding box center [998, 610] width 178 height 39
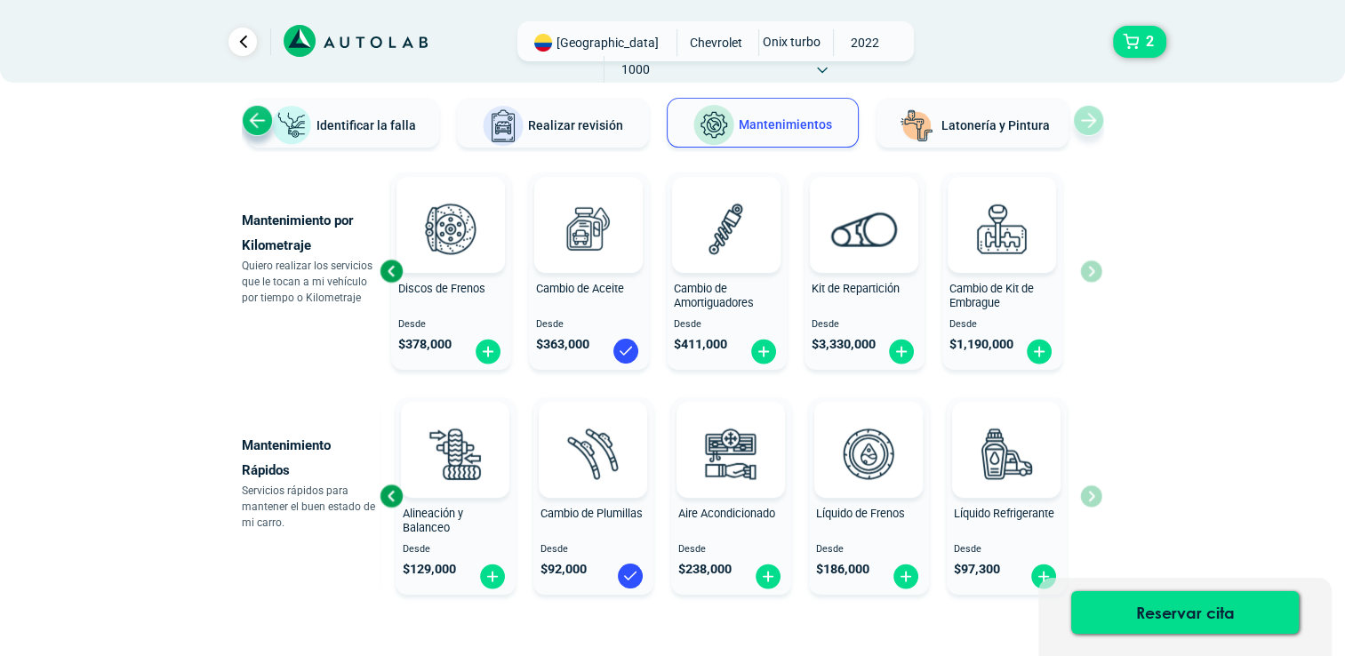
scroll to position [120, 0]
click at [491, 572] on img at bounding box center [492, 577] width 28 height 28
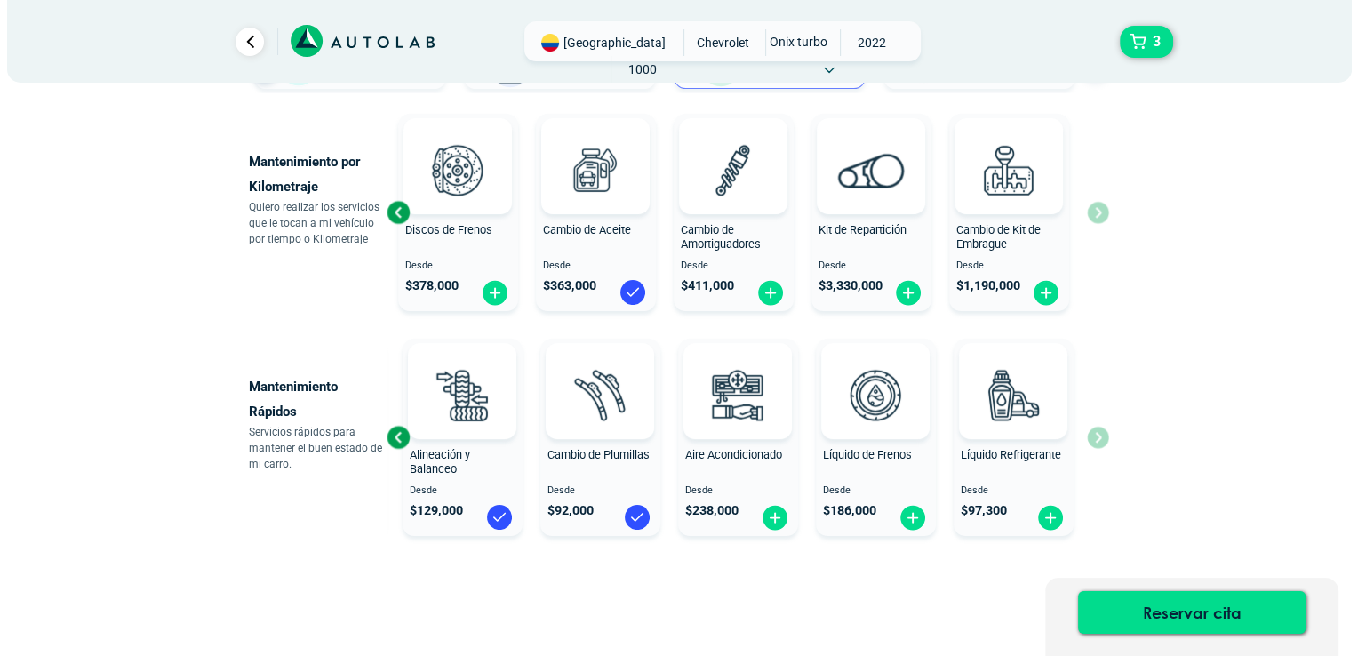
scroll to position [203, 0]
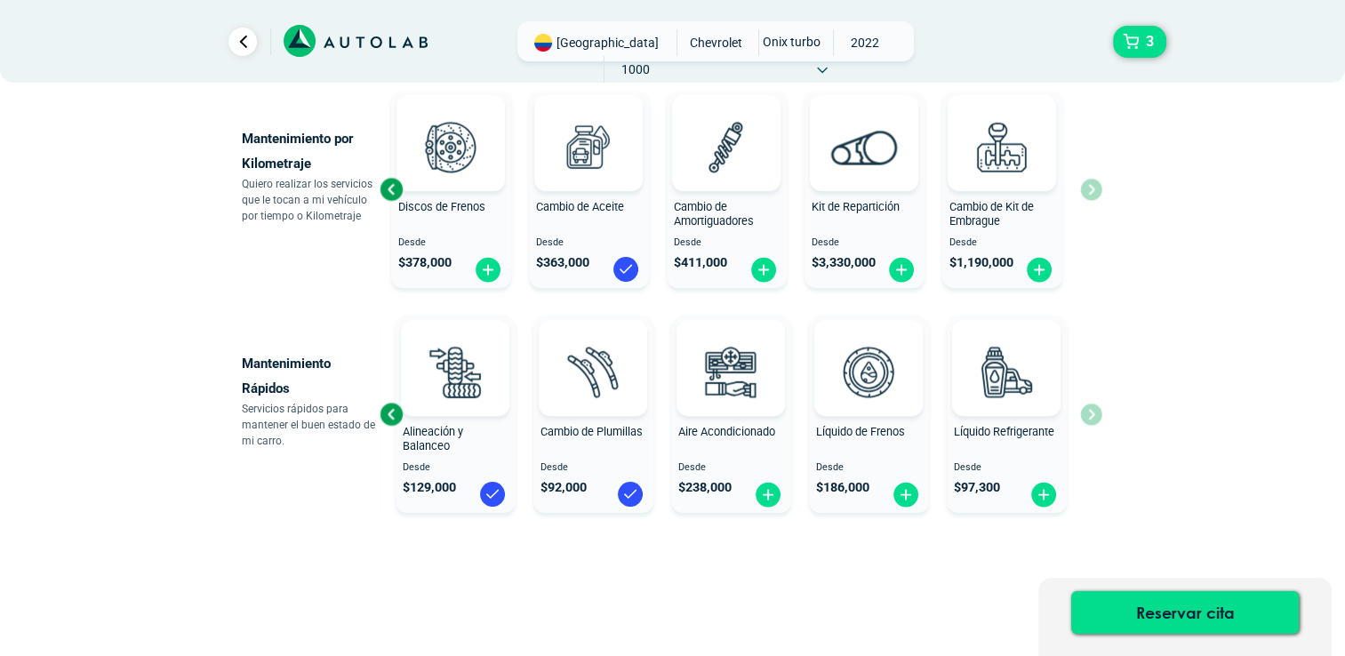
click at [1091, 417] on div "Cambio de Aceite Desde $ 363,000 Alineación y Balanceo Desde $ 129,000 Cambio d…" at bounding box center [741, 414] width 723 height 212
click at [1091, 422] on div "Cambio de Aceite Desde $ 363,000 Alineación y Balanceo Desde $ 129,000 Cambio d…" at bounding box center [741, 414] width 723 height 212
click at [394, 420] on div "Previous slide" at bounding box center [391, 414] width 27 height 27
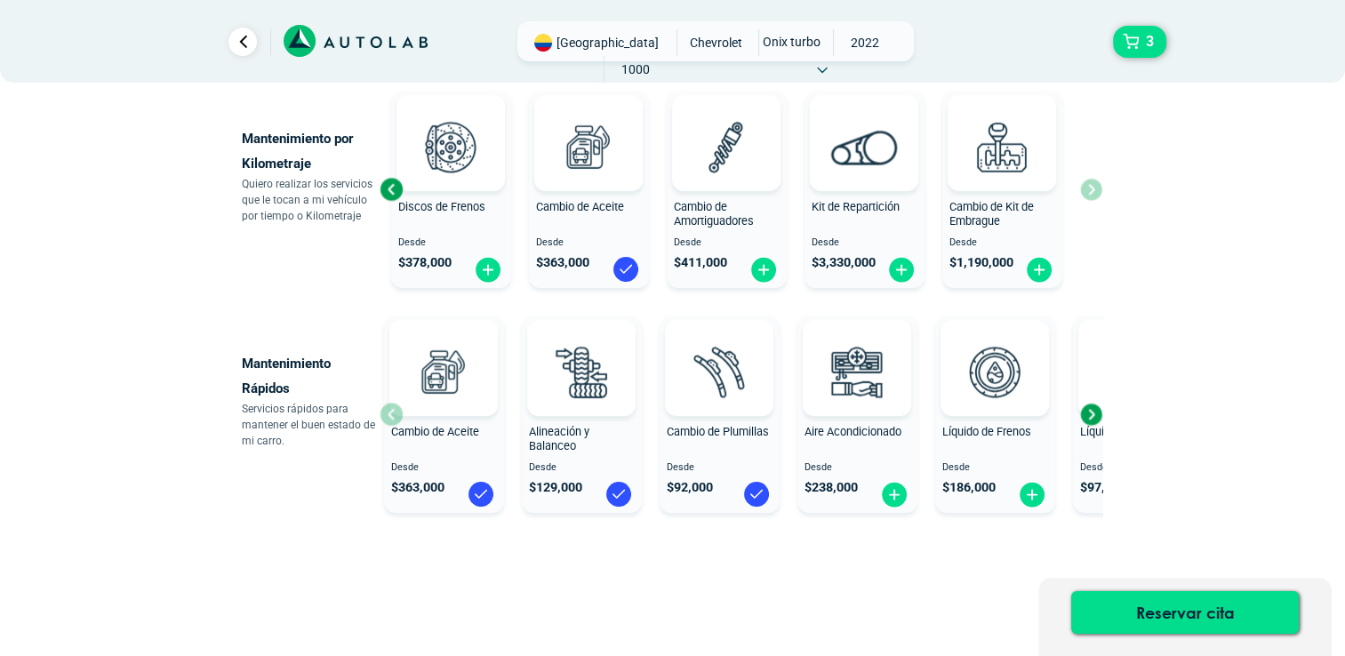
click at [394, 420] on div "Cambio de Aceite Desde $ 363,000" at bounding box center [444, 414] width 120 height 189
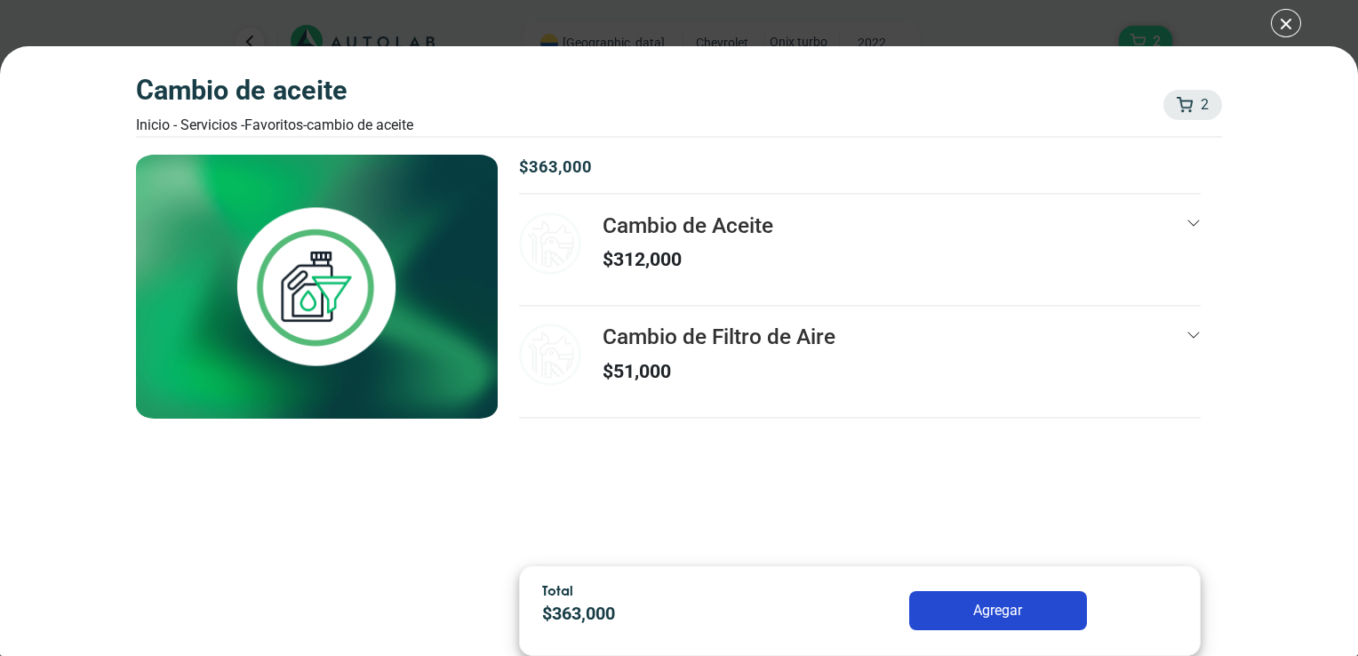
click at [1285, 25] on div "Cambio de Aceite Inicio - Servicios - Favoritos - Cambio de Aceite 2 2 Cambio d…" at bounding box center [679, 328] width 1358 height 656
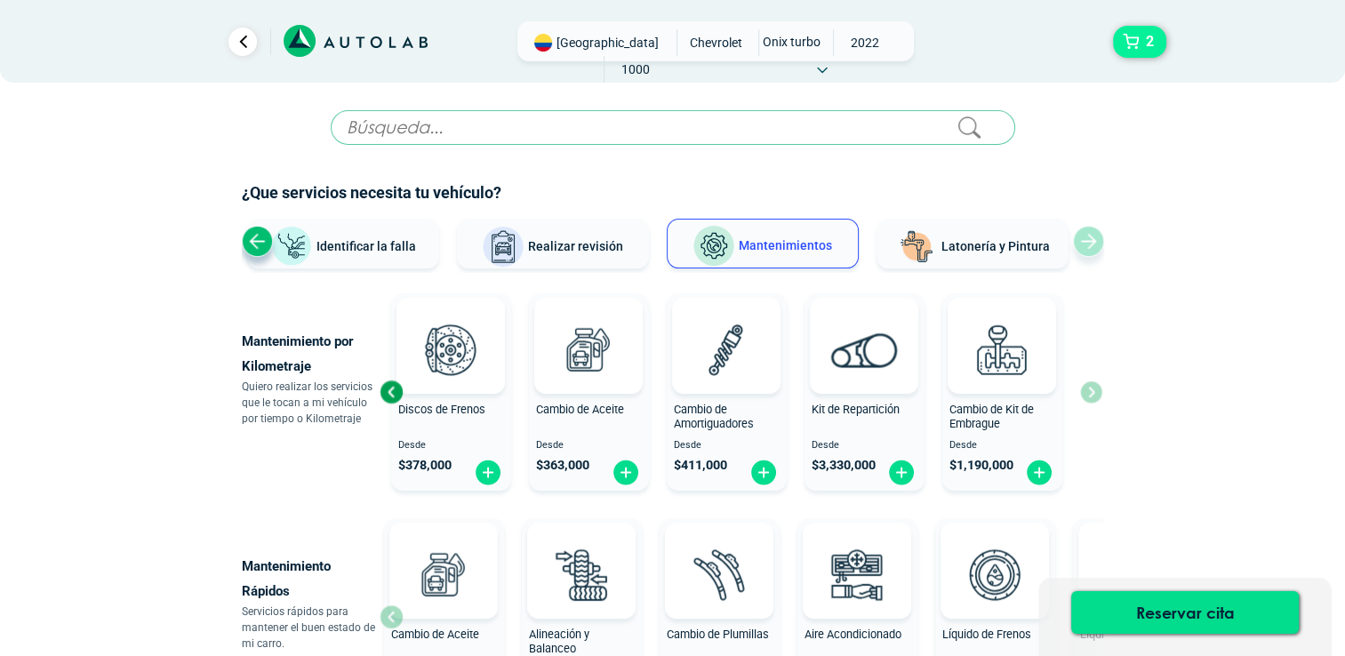
click at [1152, 45] on span "2" at bounding box center [1149, 42] width 17 height 30
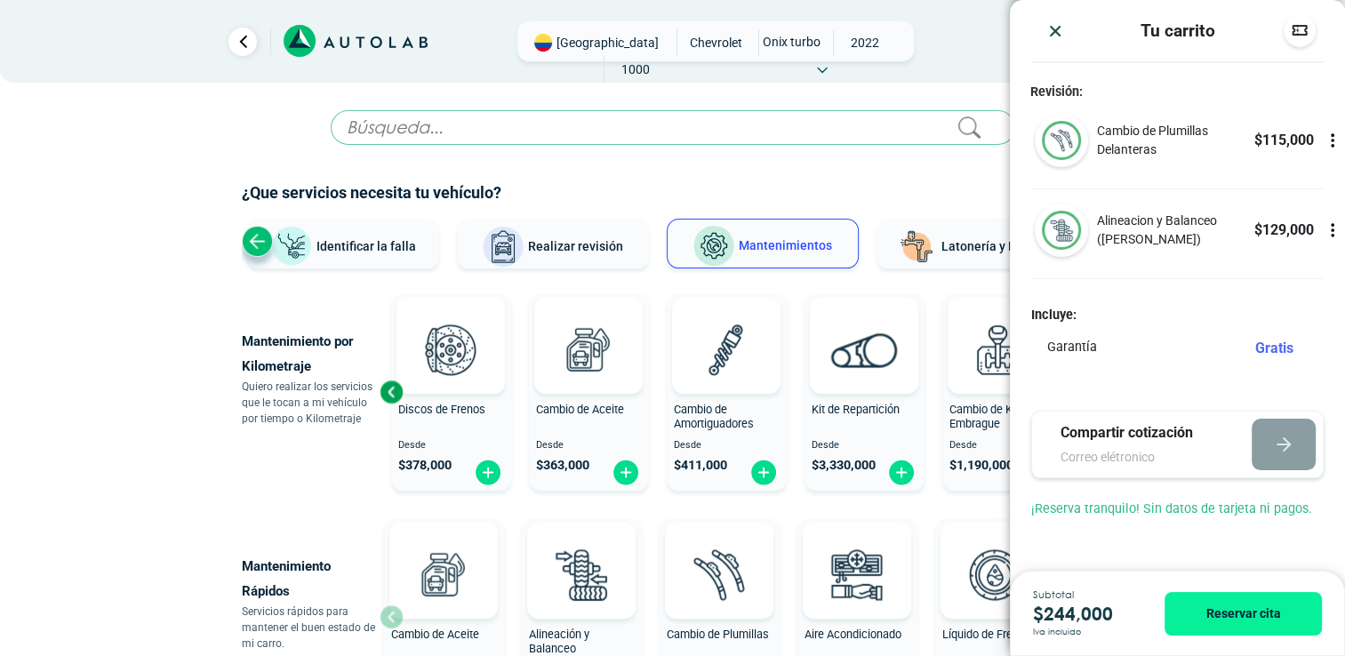
click at [1046, 33] on img "Close" at bounding box center [1055, 31] width 18 height 18
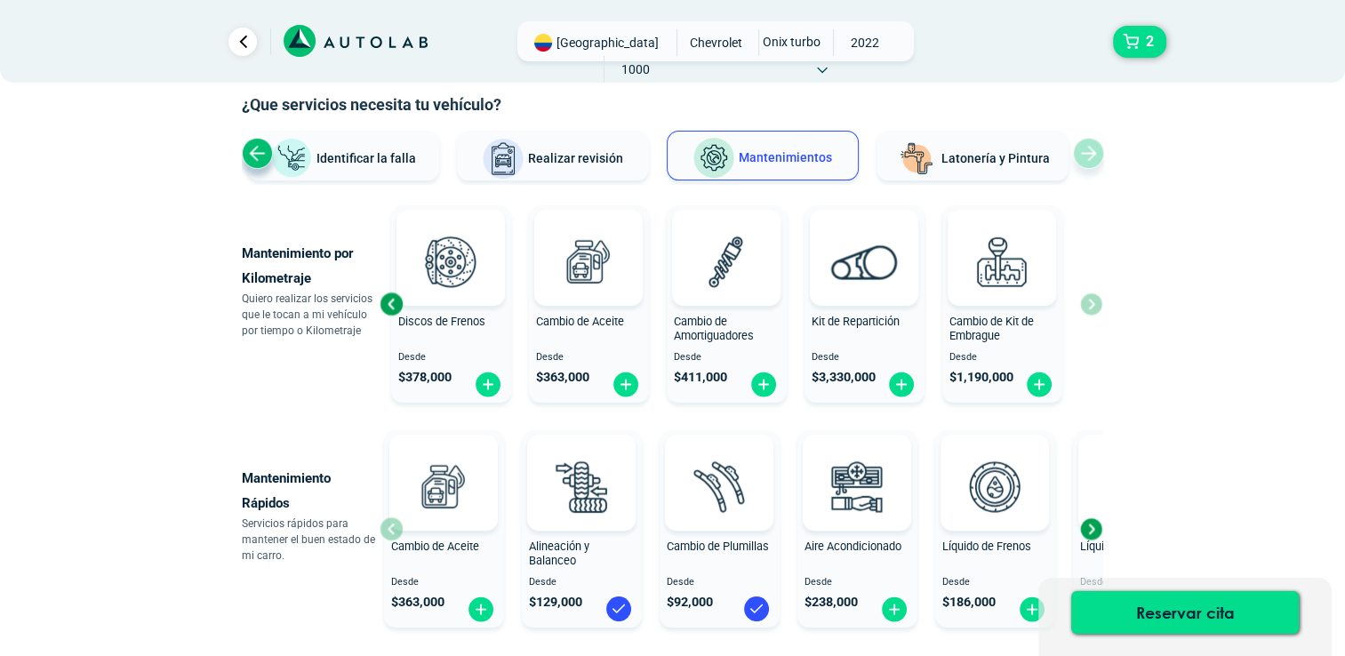
scroll to position [89, 0]
click at [626, 388] on img at bounding box center [625, 384] width 28 height 28
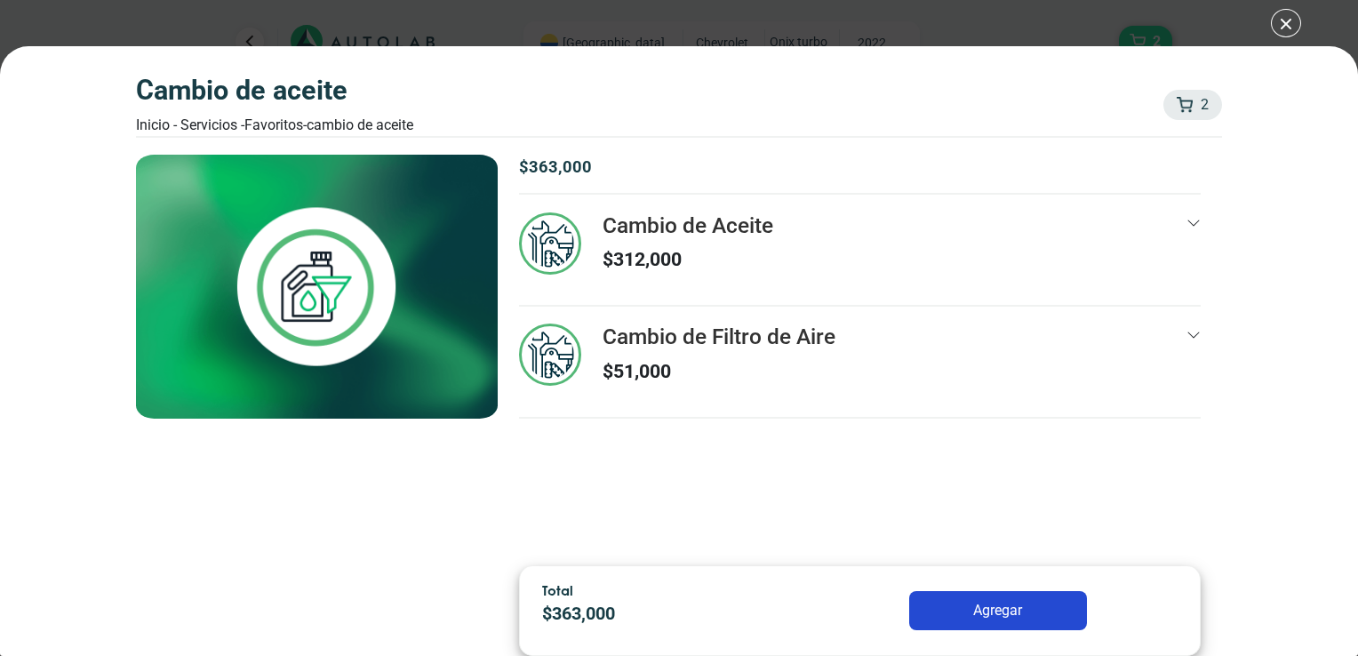
click at [957, 618] on button "Agregar" at bounding box center [998, 610] width 178 height 39
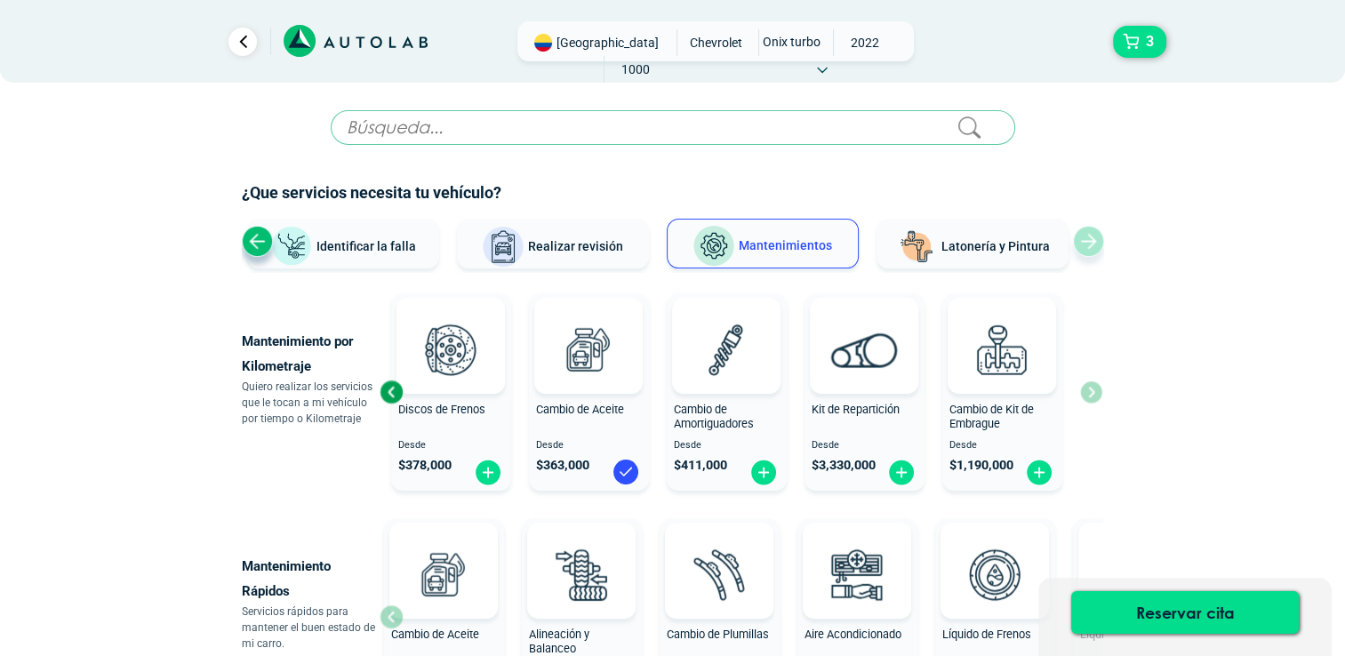
click at [318, 48] on icon at bounding box center [356, 41] width 144 height 33
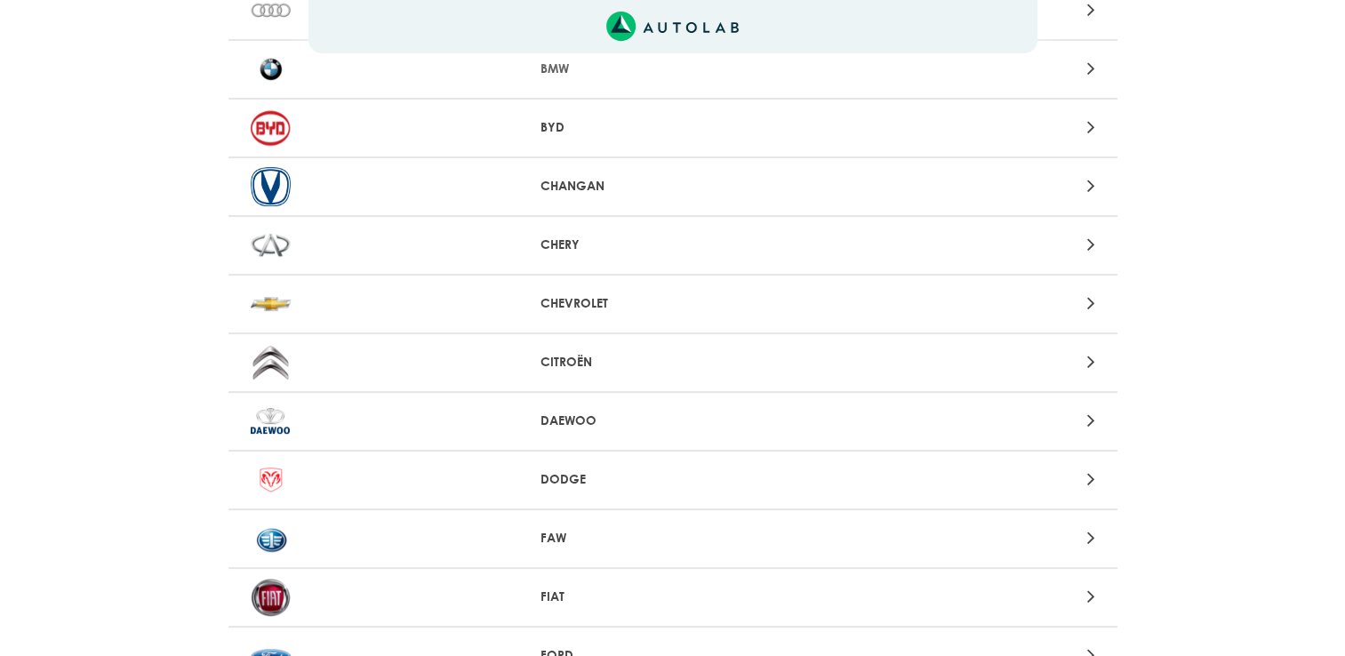
scroll to position [341, 0]
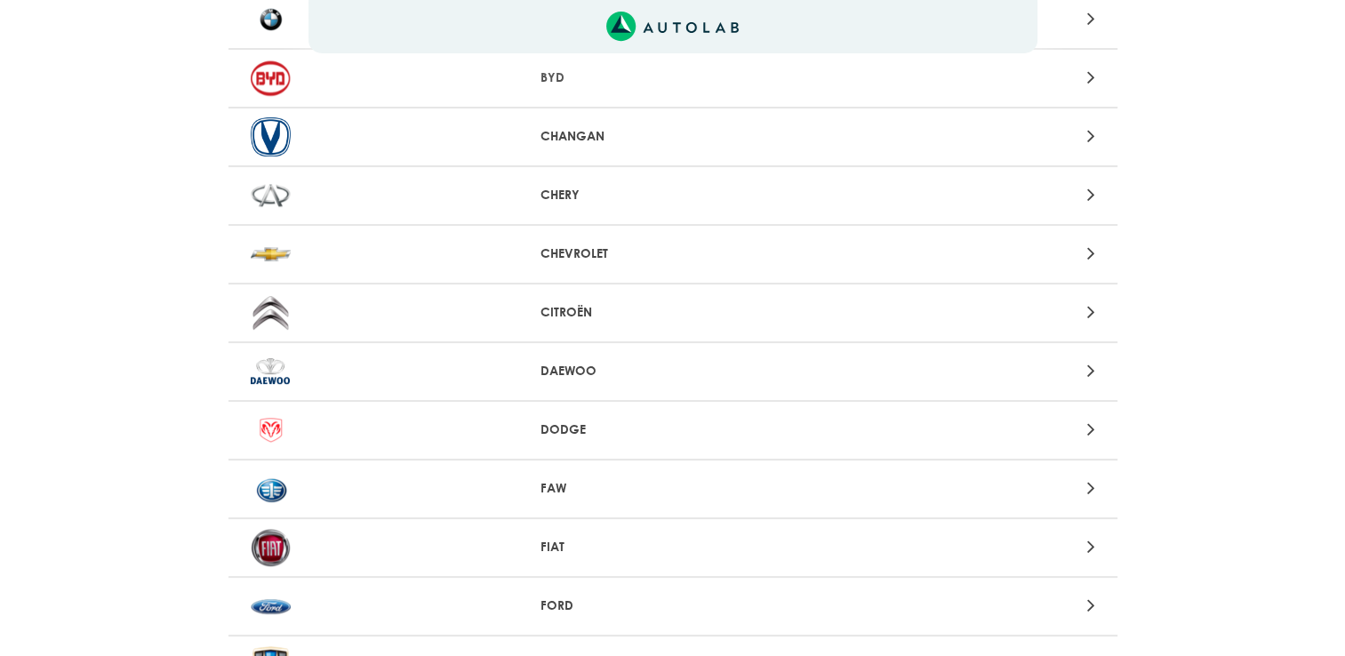
click at [584, 251] on p "CHEVROLET" at bounding box center [672, 253] width 264 height 19
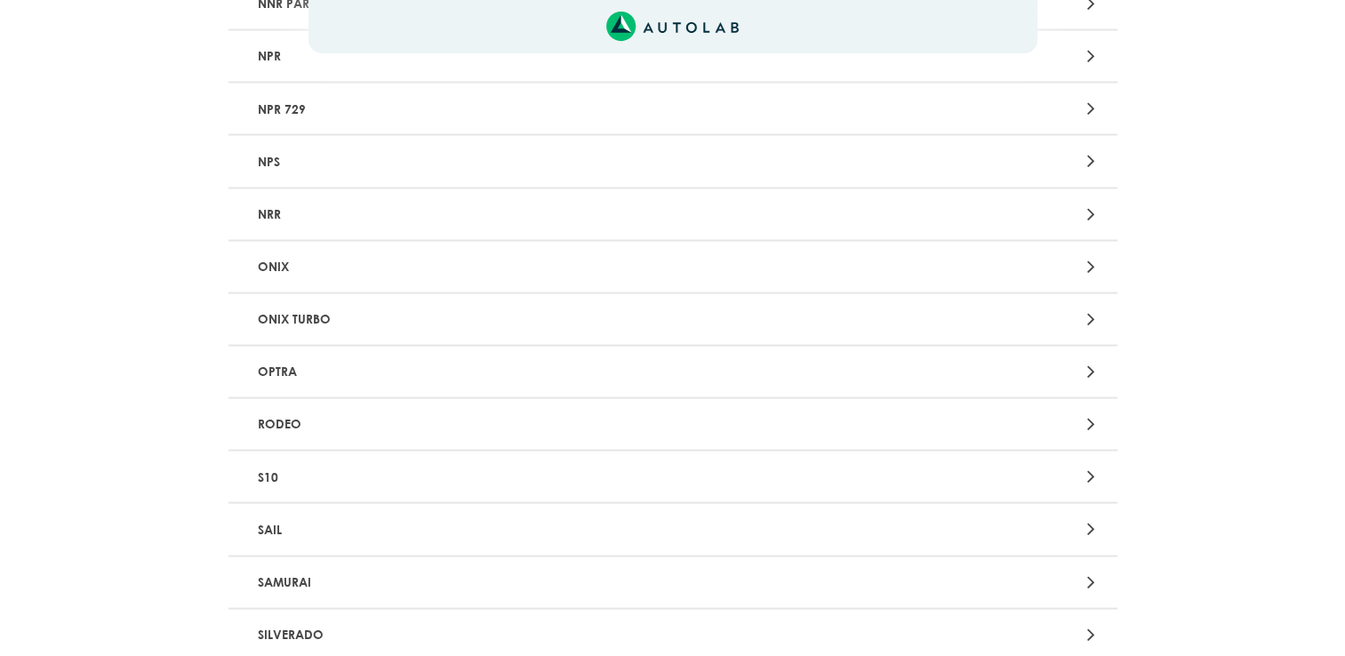
scroll to position [3381, 0]
click at [332, 303] on p "ONIX TURBO" at bounding box center [528, 319] width 554 height 33
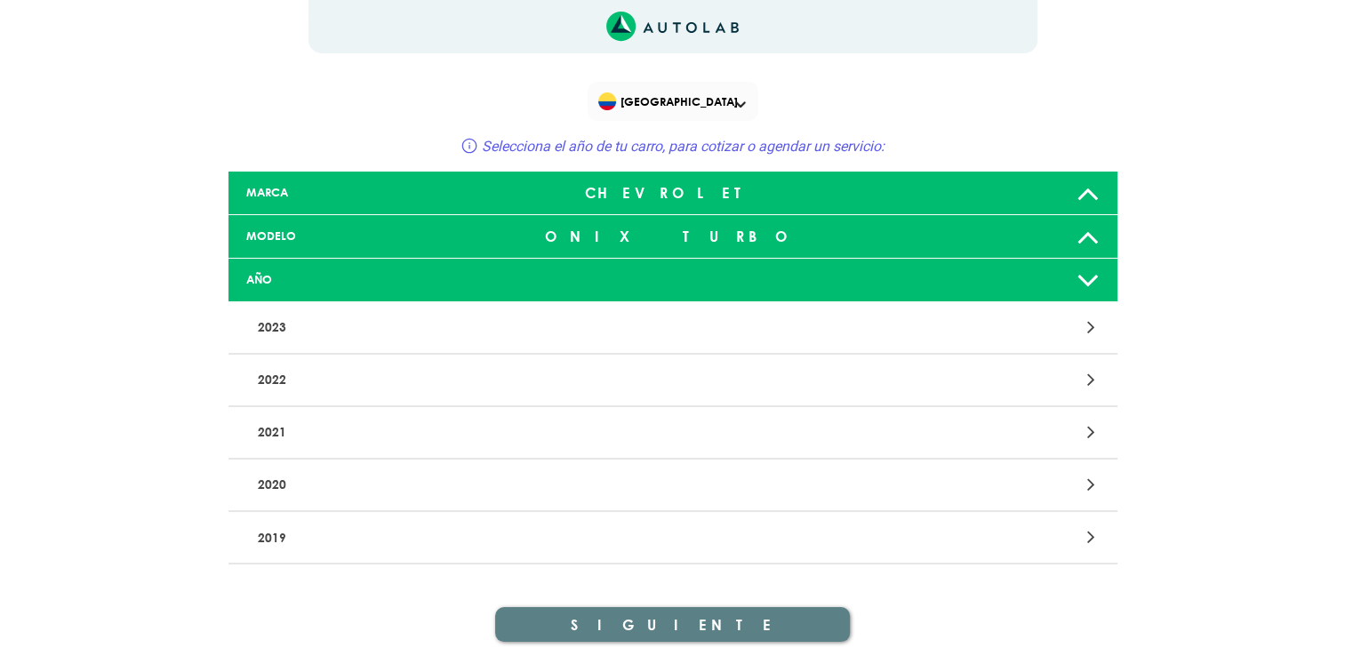
click at [276, 376] on p "2022" at bounding box center [528, 380] width 554 height 33
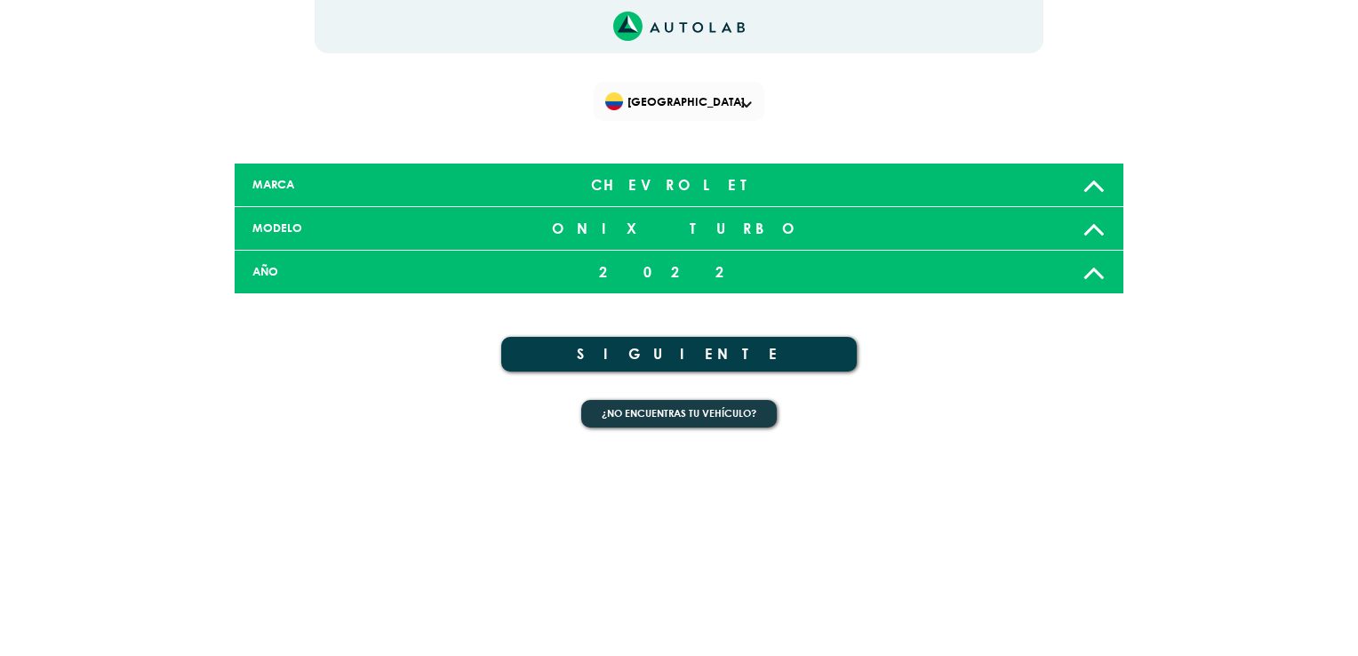
click at [702, 359] on button "SIGUIENTE" at bounding box center [679, 354] width 356 height 35
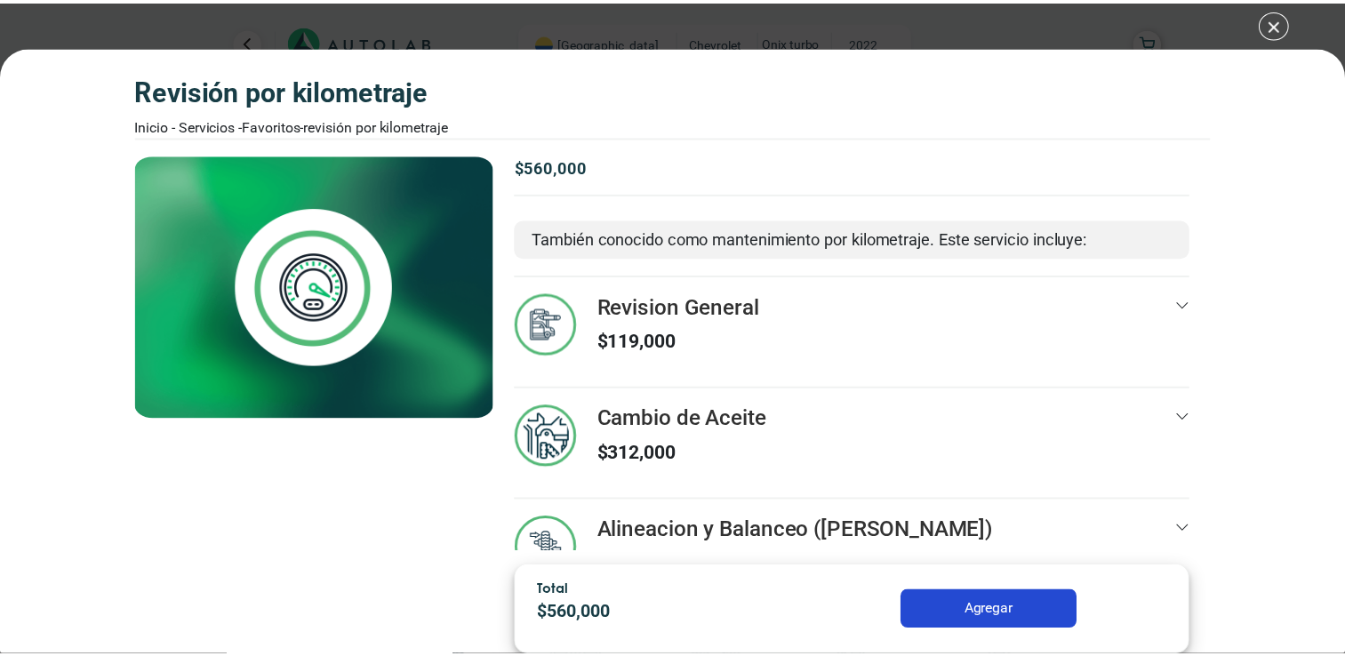
scroll to position [57, 0]
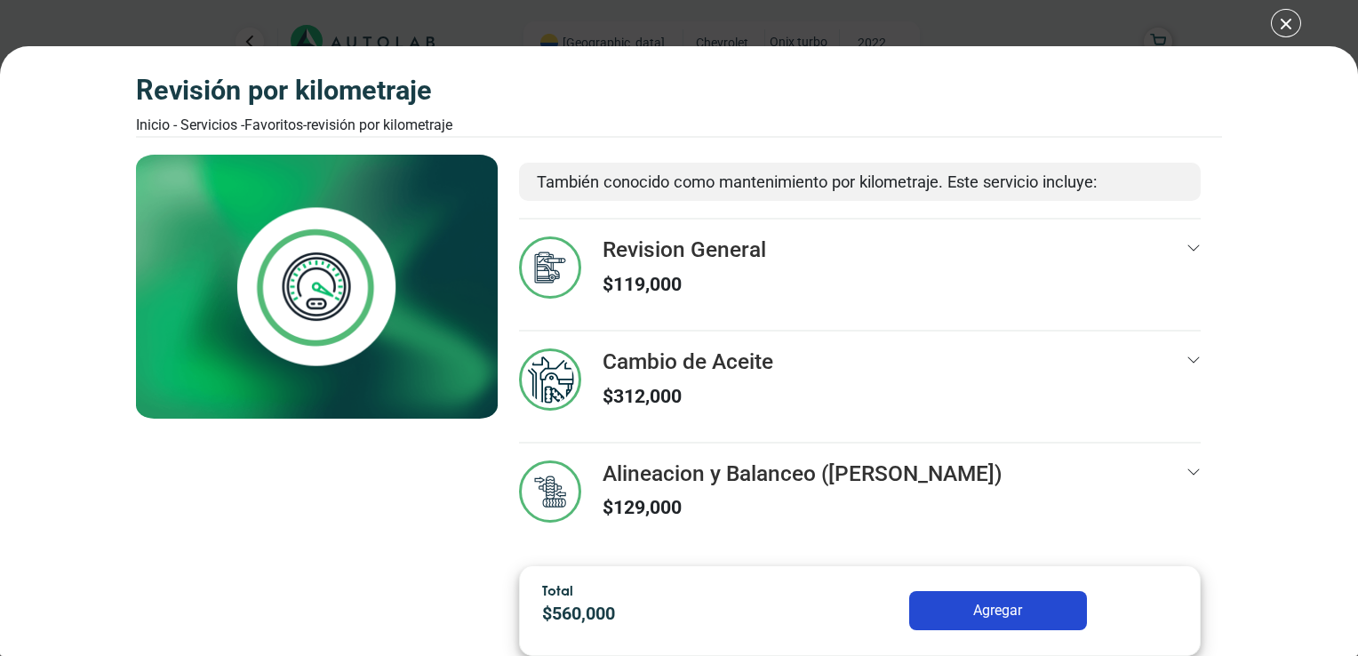
click at [997, 613] on button "Agregar" at bounding box center [998, 610] width 178 height 39
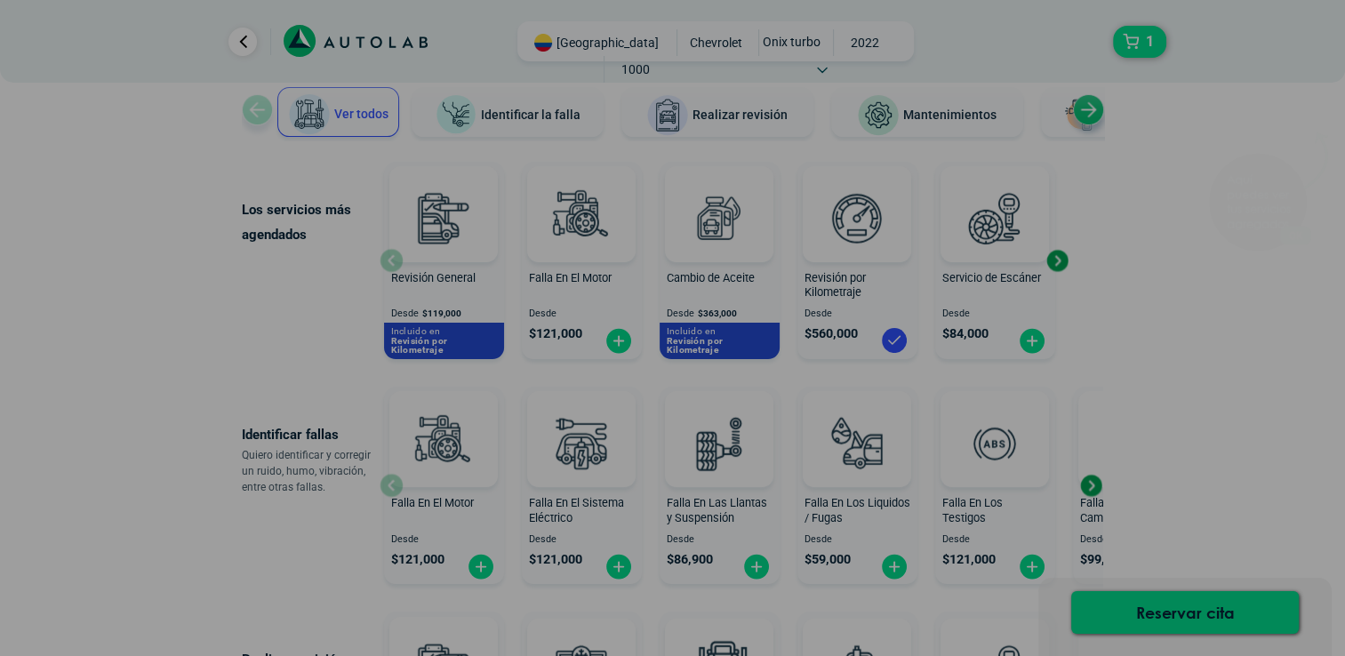
click at [1208, 386] on div "Aquí puedes ver tus servicios agregados. OK .aex,.bex{fill:none!important;strok…" at bounding box center [672, 328] width 1345 height 656
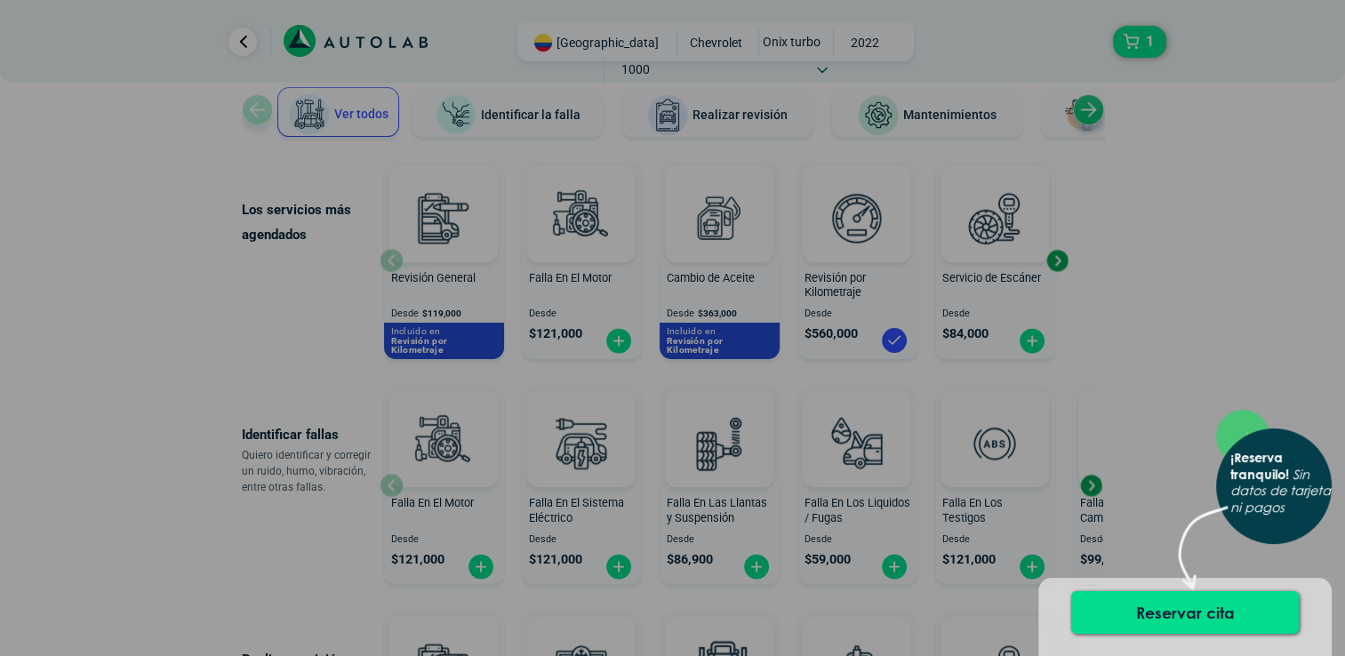
click at [1144, 470] on div "× ¡Reserva tranquilo! Sin datos de tarjeta ni pagos" at bounding box center [672, 328] width 1345 height 656
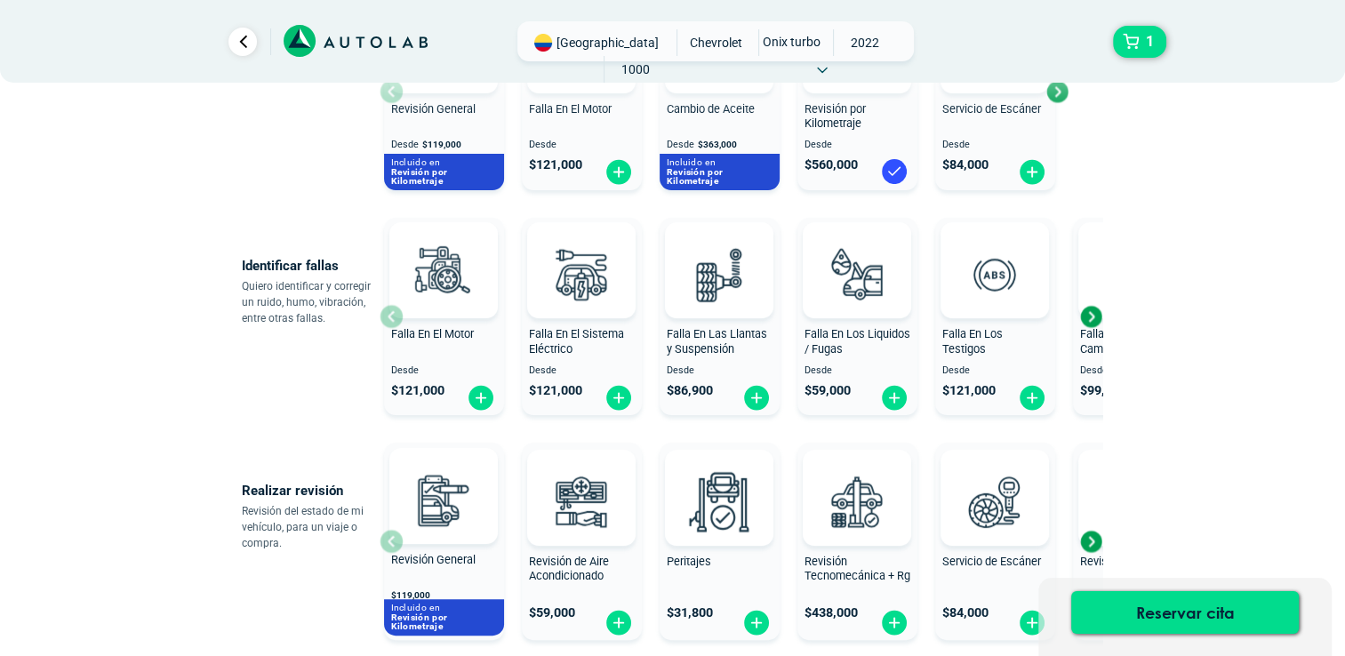
scroll to position [363, 0]
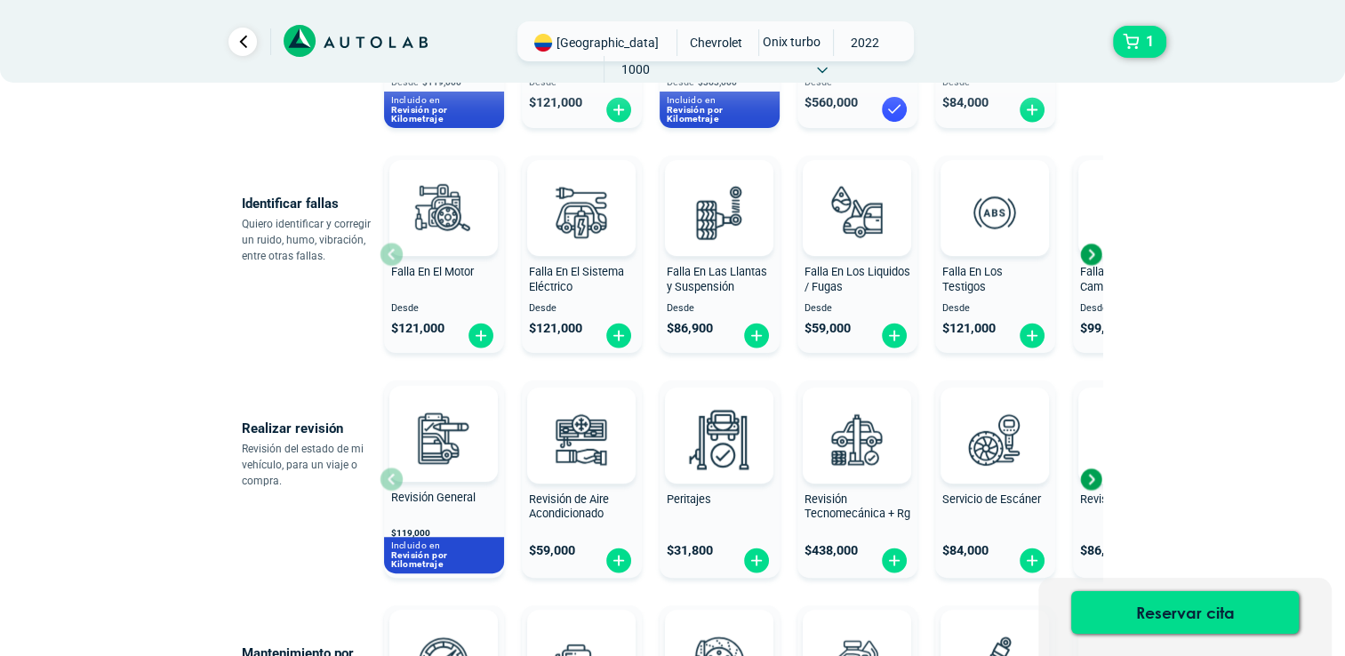
click at [691, 288] on span "Falla En Las Llantas y Suspensión" at bounding box center [717, 279] width 100 height 28
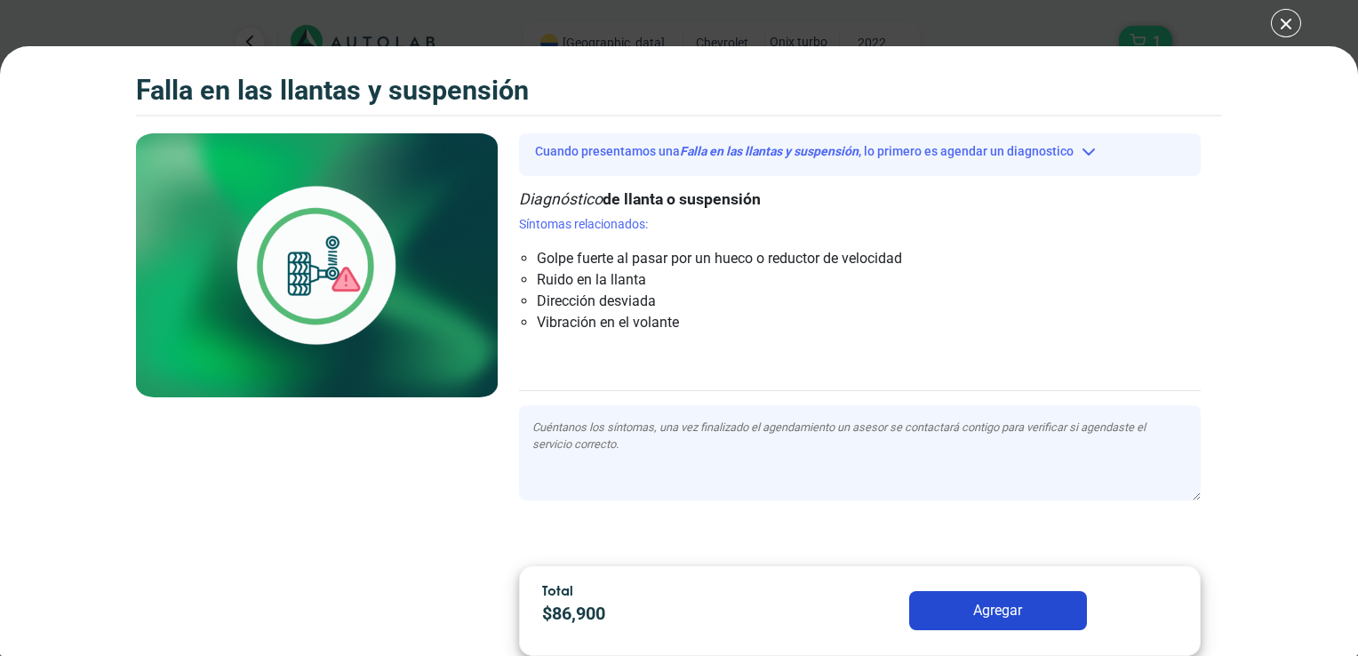
click at [1282, 24] on div "Falla en las llantas y suspensión 1 Falla en las llantas y suspensión" at bounding box center [679, 328] width 1358 height 656
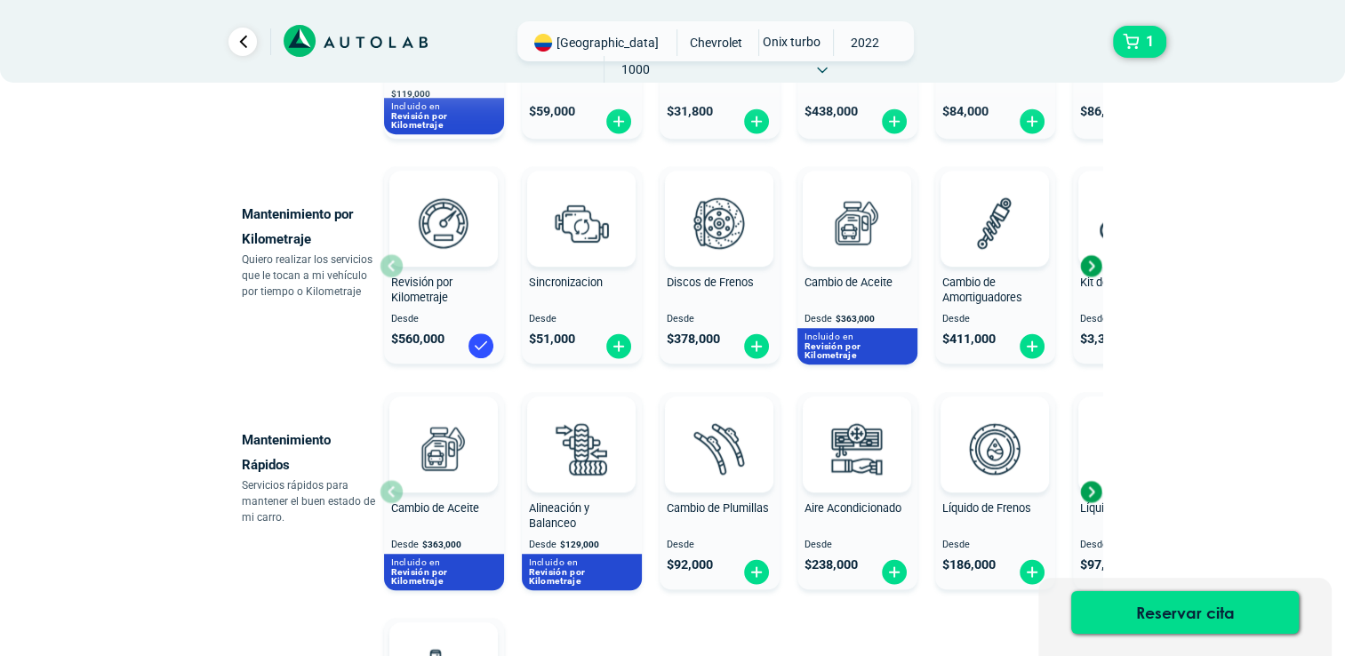
scroll to position [803, 0]
click at [755, 345] on img at bounding box center [756, 346] width 28 height 28
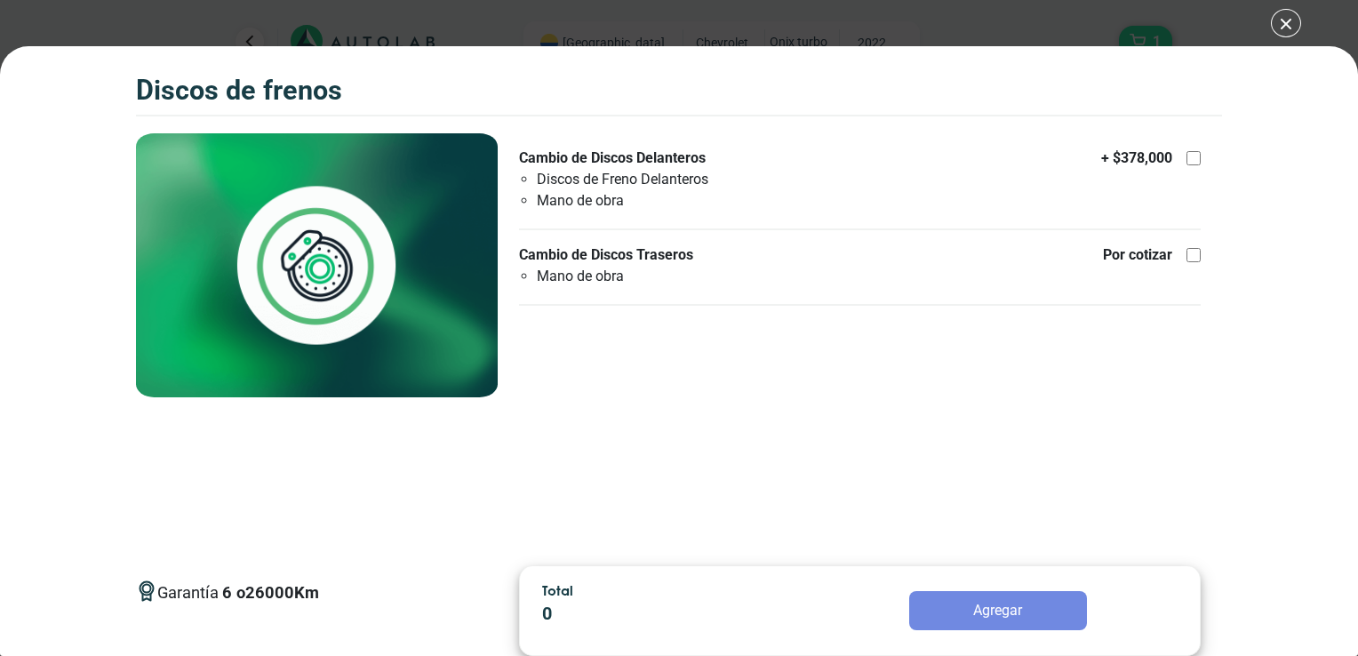
click at [1184, 156] on div "+ $ 378,000" at bounding box center [1151, 158] width 100 height 21
click at [1186, 156] on input "Cambio de Discos Delanteros Discos de Freno Delanteros Mano de obra + $ 378,000" at bounding box center [1193, 158] width 14 height 14
checkbox input "true"
click at [981, 612] on button "Agregar" at bounding box center [998, 610] width 178 height 39
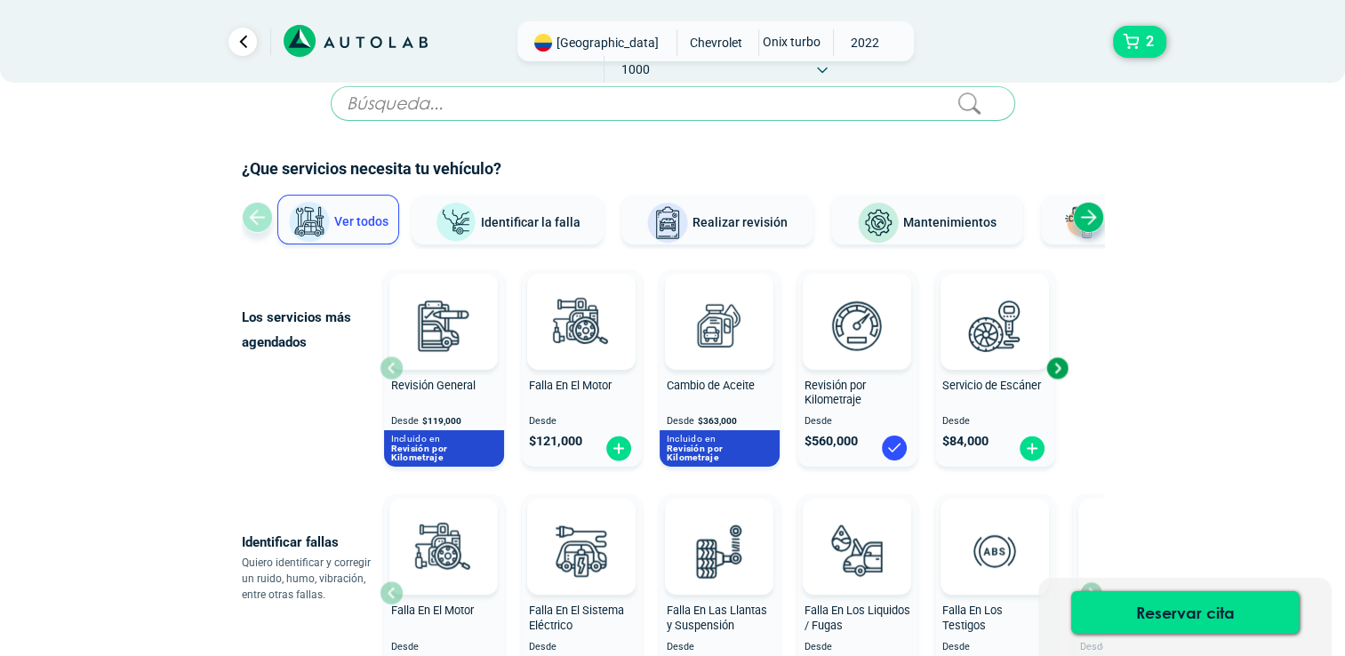
scroll to position [10, 0]
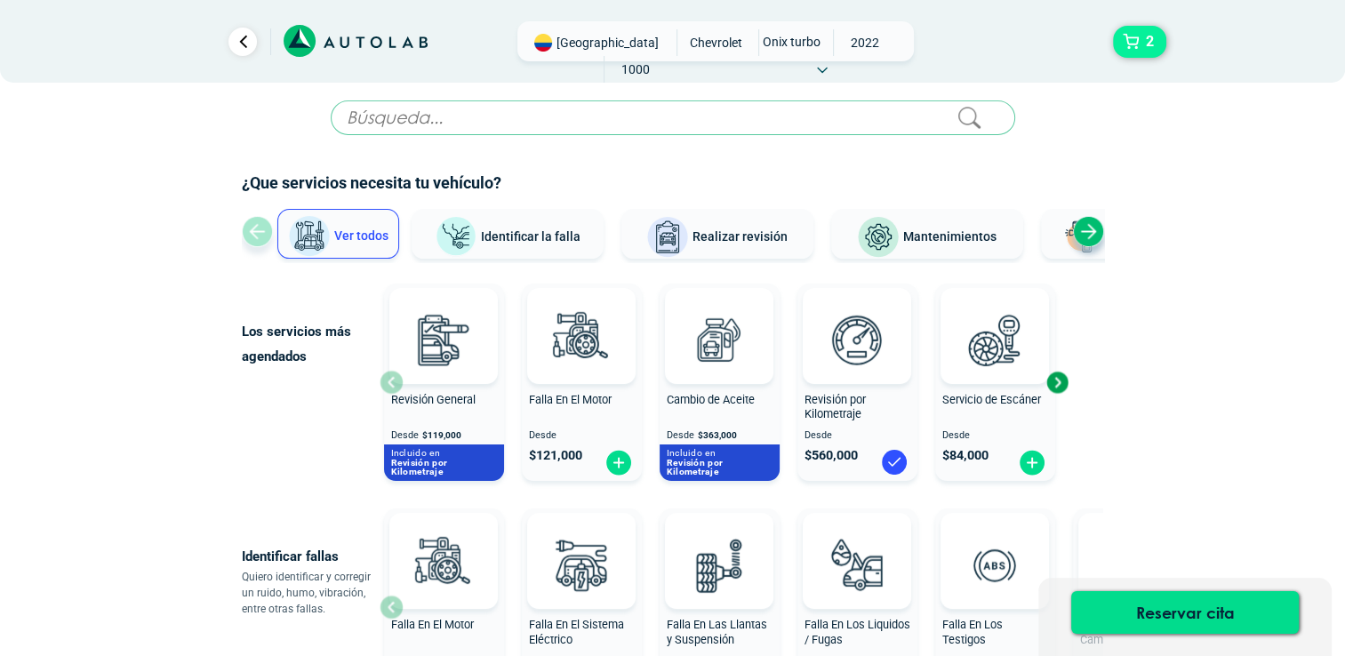
click at [1120, 55] on button "2" at bounding box center [1139, 42] width 53 height 32
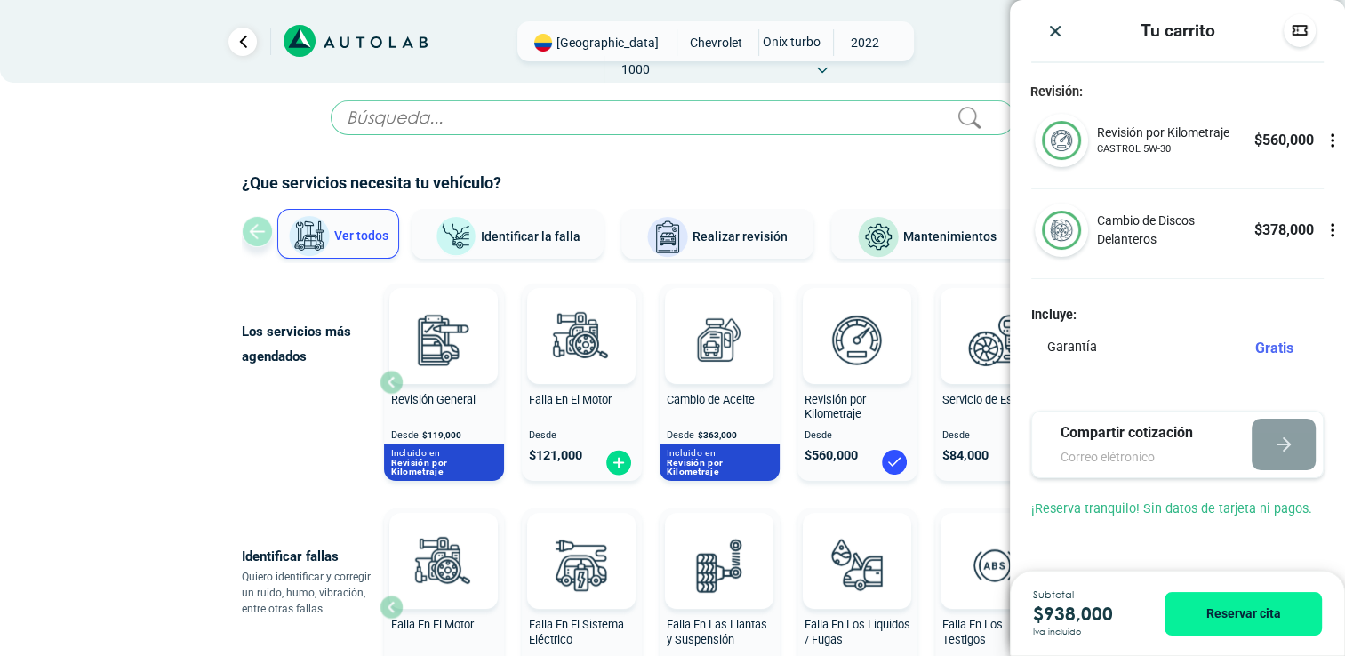
click at [1054, 23] on img "Close" at bounding box center [1055, 31] width 18 height 18
